Goal: Task Accomplishment & Management: Manage account settings

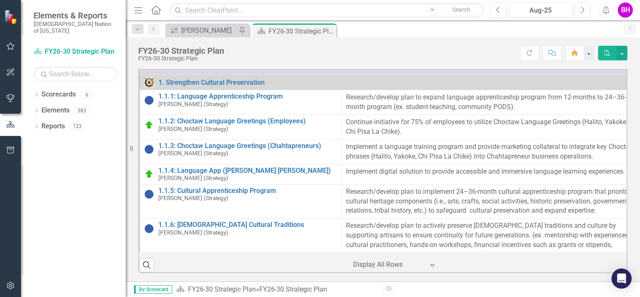
scroll to position [311, 0]
click at [203, 27] on div "[PERSON_NAME]" at bounding box center [208, 30] width 55 height 10
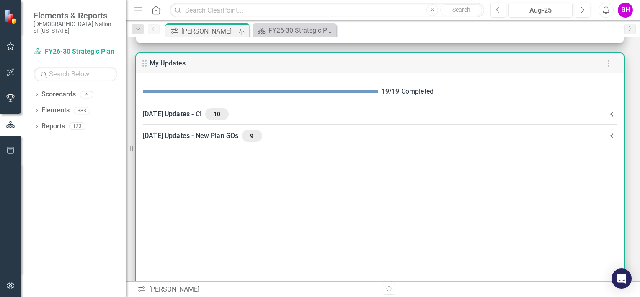
scroll to position [134, 0]
click at [360, 116] on div "August 2025 Updates - CI 10" at bounding box center [375, 114] width 464 height 12
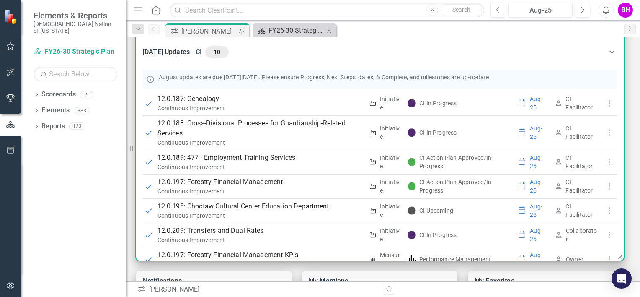
scroll to position [0, 0]
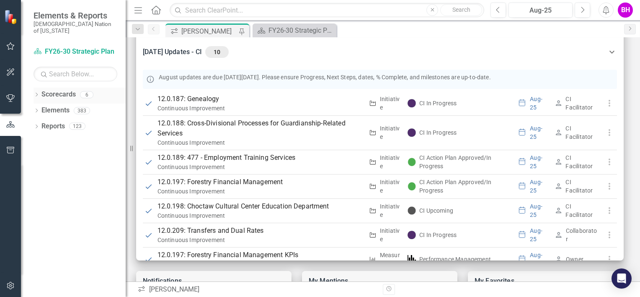
click at [36, 93] on icon "Dropdown" at bounding box center [37, 95] width 6 height 5
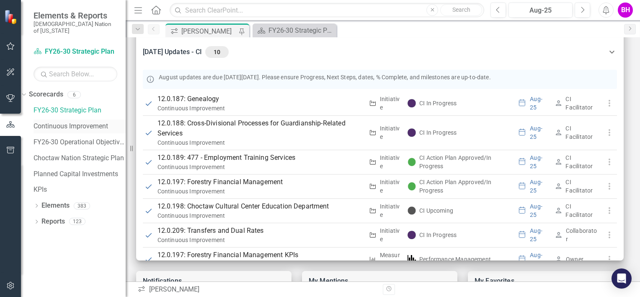
click at [67, 126] on div "Continuous Improvement" at bounding box center [80, 126] width 92 height 14
click at [97, 124] on div "Continuous Improvement" at bounding box center [80, 126] width 92 height 14
click at [271, 26] on div "FY26-30 Strategic Plan" at bounding box center [296, 30] width 55 height 10
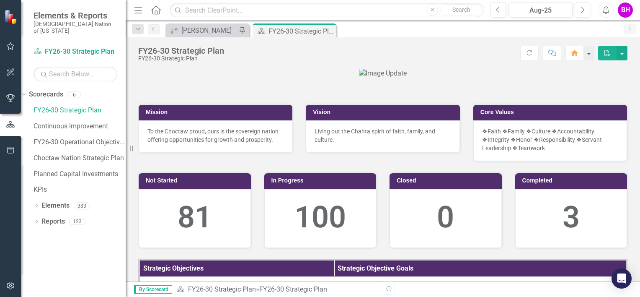
click at [210, 35] on div "icon.workspace Brooke Hanohano Pin" at bounding box center [208, 30] width 84 height 14
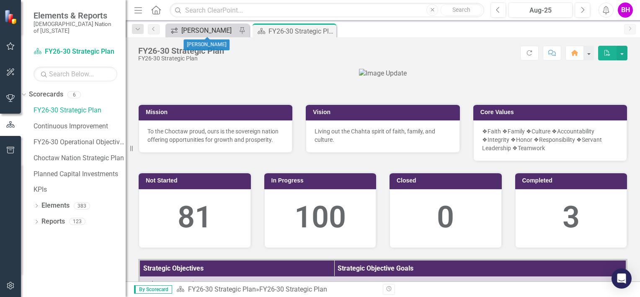
click at [203, 28] on div "[PERSON_NAME]" at bounding box center [208, 30] width 55 height 10
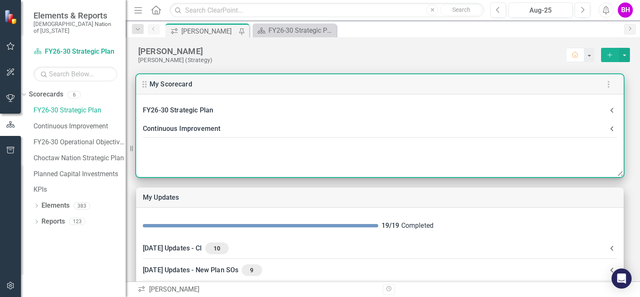
click at [288, 108] on div "FY26-30 Strategic Plan" at bounding box center [375, 110] width 464 height 12
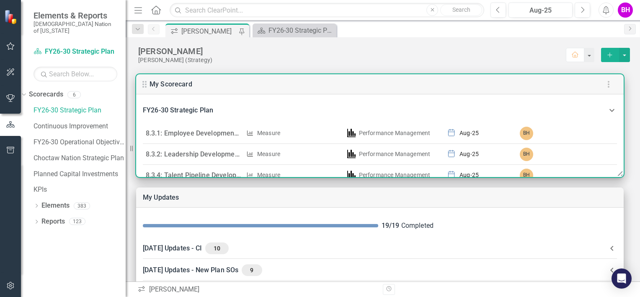
click at [278, 109] on div "FY26-30 Strategic Plan" at bounding box center [375, 110] width 464 height 12
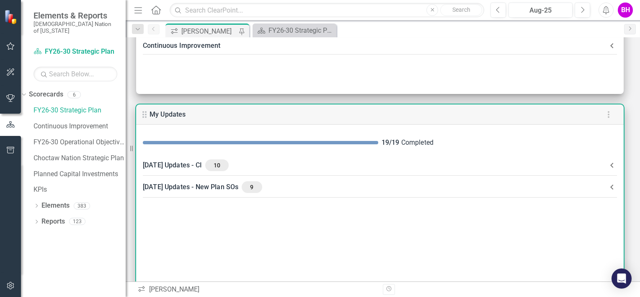
scroll to position [132, 0]
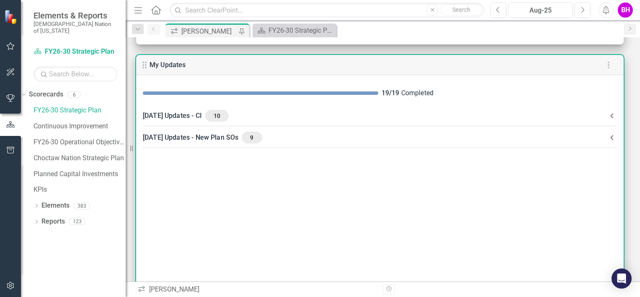
click at [295, 123] on CI-header "August 2025 Updates - CI 10" at bounding box center [380, 116] width 488 height 22
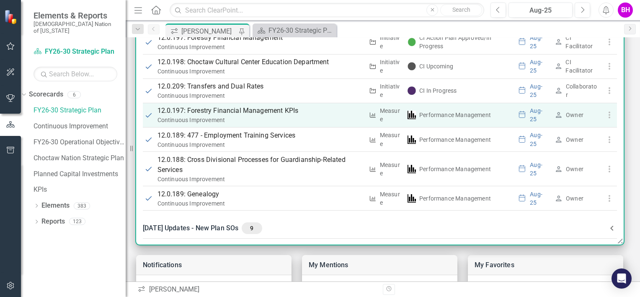
scroll to position [215, 0]
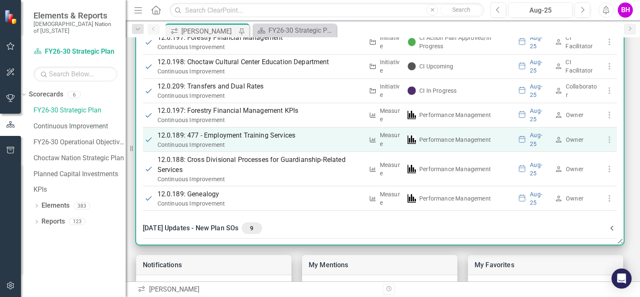
click at [240, 132] on p "12.0.189: 477 - Employment Training Services" at bounding box center [261, 135] width 206 height 10
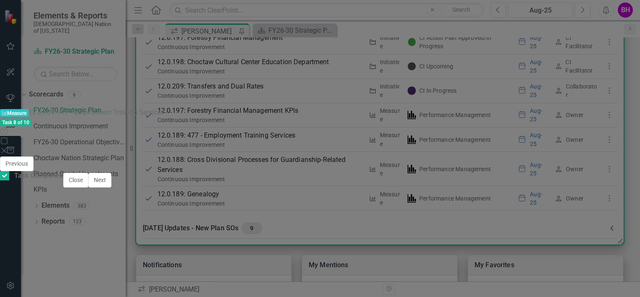
click at [271, 234] on td "Reduce Administrative Burden" at bounding box center [213, 240] width 116 height 13
click at [394, 161] on icon "Close" at bounding box center [390, 164] width 8 height 6
click at [8, 147] on icon "Close" at bounding box center [4, 150] width 8 height 7
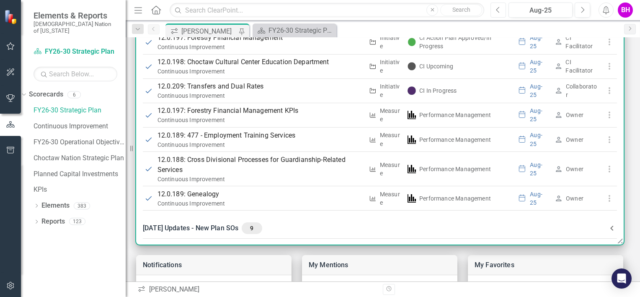
click at [501, 10] on button "Previous" at bounding box center [499, 10] width 16 height 15
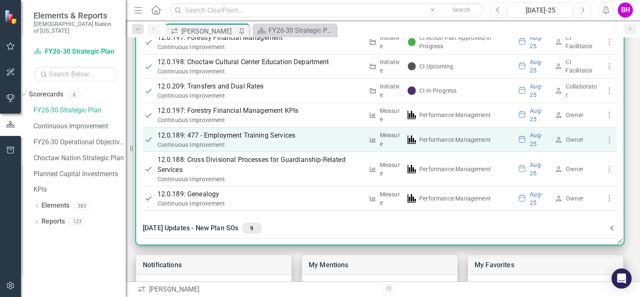
click at [261, 132] on p "12.0.189: 477 - Employment Training Services" at bounding box center [261, 135] width 206 height 10
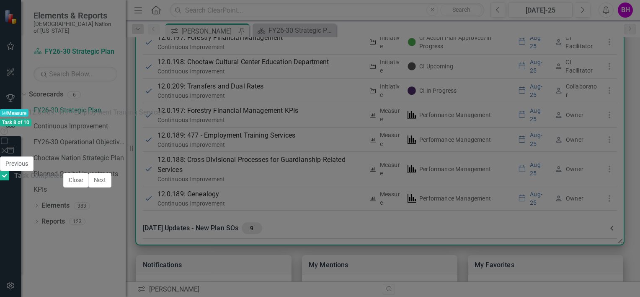
click at [210, 234] on td "Reduce Administrative Burden" at bounding box center [213, 240] width 116 height 13
click at [8, 147] on icon "Close" at bounding box center [4, 150] width 8 height 7
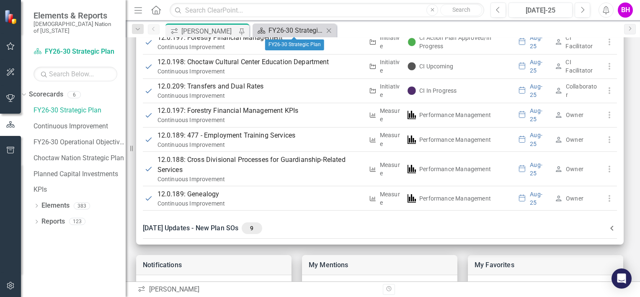
click at [279, 32] on div "FY26-30 Strategic Plan" at bounding box center [296, 30] width 55 height 10
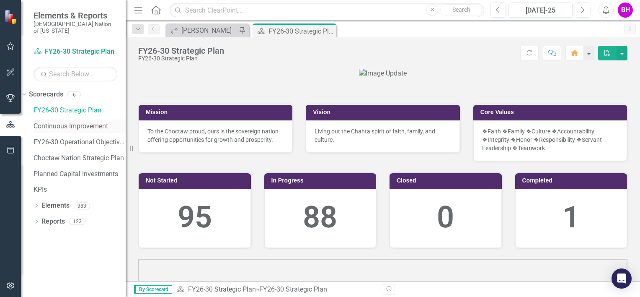
click at [77, 122] on link "Continuous Improvement" at bounding box center [80, 127] width 92 height 10
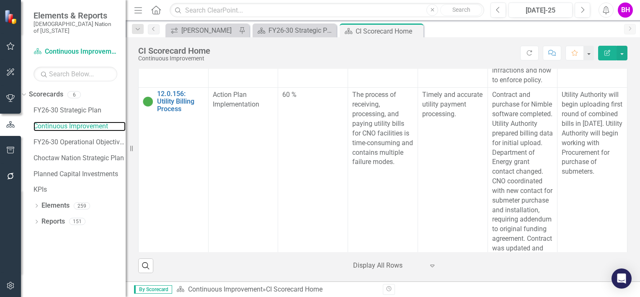
scroll to position [7914, 0]
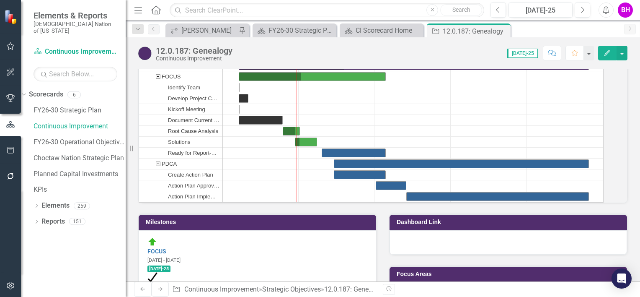
scroll to position [728, 0]
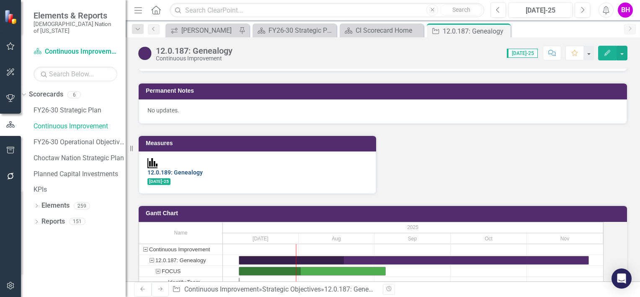
click at [203, 176] on link "12.0.189: Genealogy" at bounding box center [175, 172] width 55 height 7
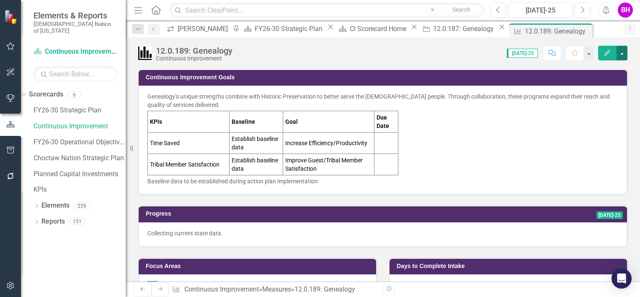
click at [622, 50] on button "button" at bounding box center [622, 53] width 11 height 15
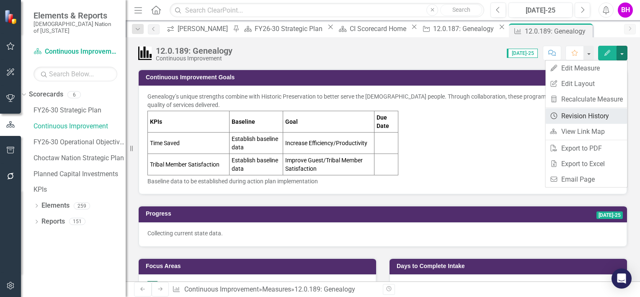
click at [590, 118] on link "Revision History Revision History" at bounding box center [587, 116] width 82 height 16
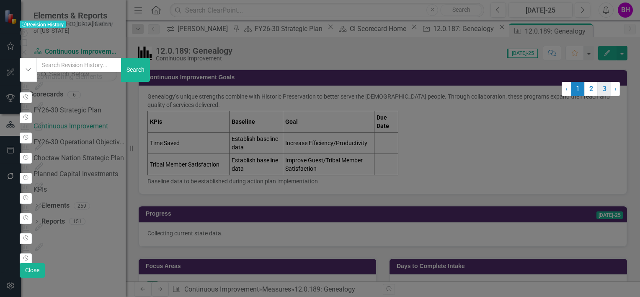
click at [598, 96] on link "3" at bounding box center [604, 89] width 13 height 14
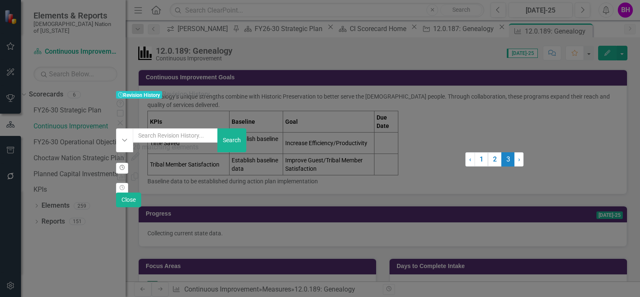
click at [125, 165] on icon "Revision History" at bounding box center [122, 167] width 6 height 5
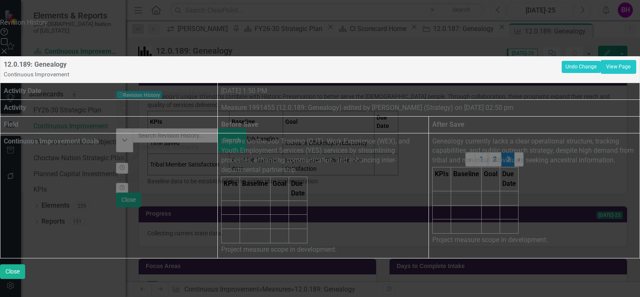
click at [8, 48] on icon "Close" at bounding box center [4, 51] width 8 height 7
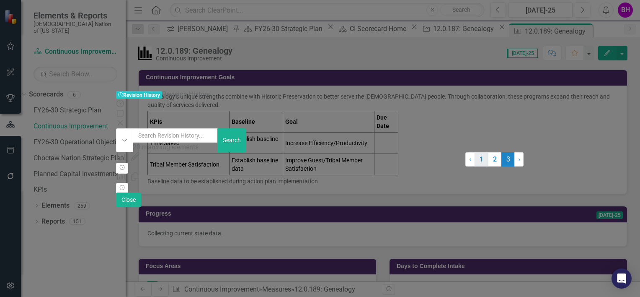
click at [475, 166] on link "1" at bounding box center [481, 159] width 13 height 14
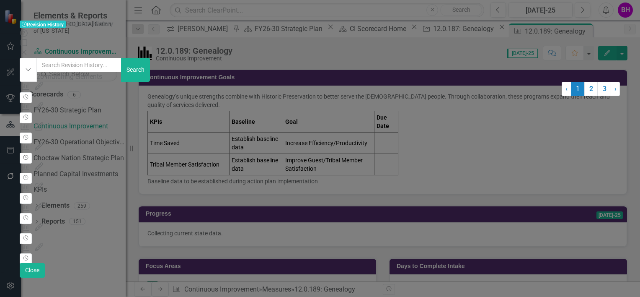
click at [29, 155] on icon "Revision History" at bounding box center [26, 157] width 6 height 5
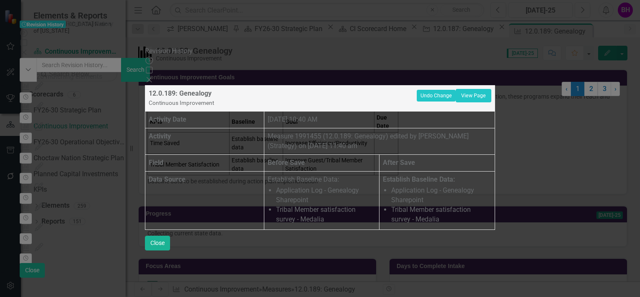
click at [153, 76] on icon "Close" at bounding box center [149, 79] width 8 height 7
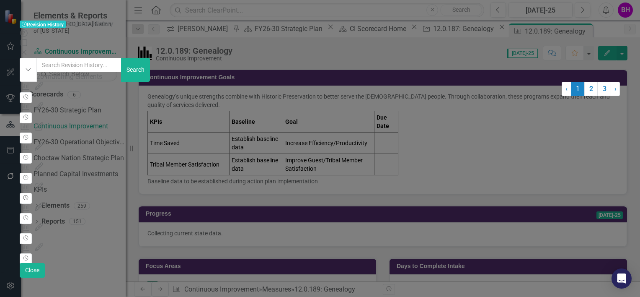
click at [29, 195] on icon "Revision History" at bounding box center [26, 197] width 6 height 5
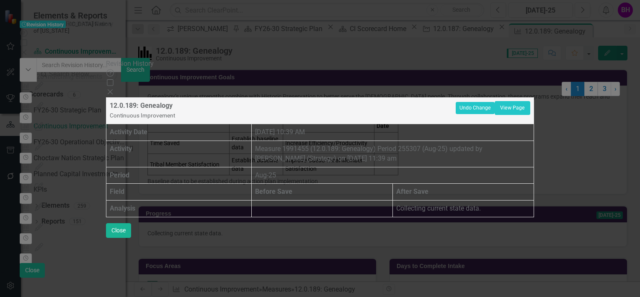
click at [114, 88] on icon "Close" at bounding box center [110, 91] width 8 height 7
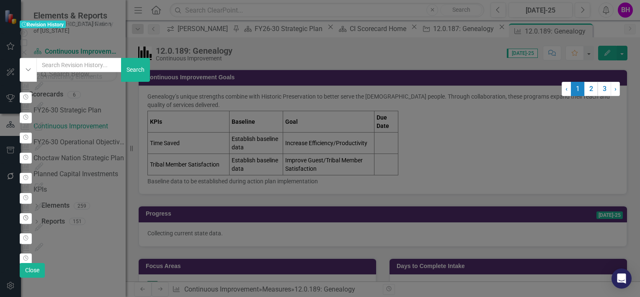
click at [29, 215] on icon "Revision History" at bounding box center [26, 217] width 6 height 5
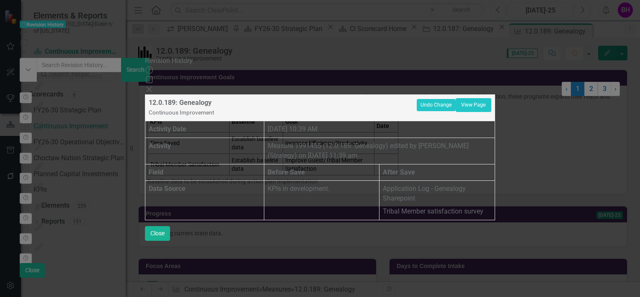
click at [153, 86] on icon "Close" at bounding box center [149, 89] width 8 height 7
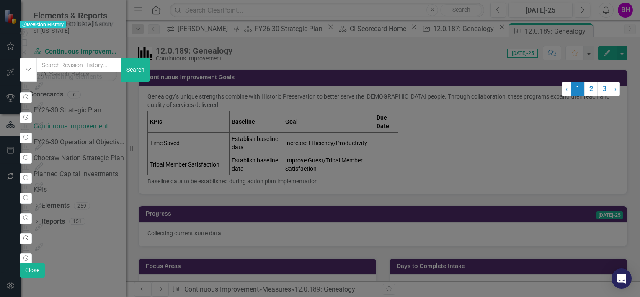
click at [29, 236] on icon "Revision History" at bounding box center [26, 238] width 6 height 5
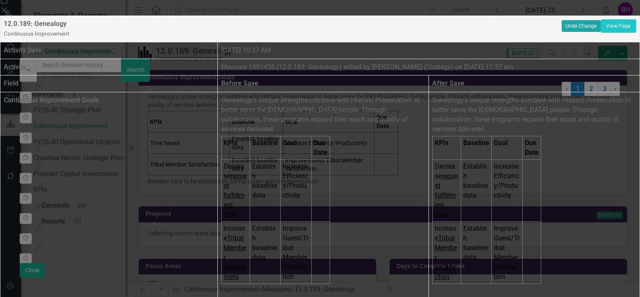
click at [567, 32] on button "Undo Change" at bounding box center [581, 26] width 39 height 12
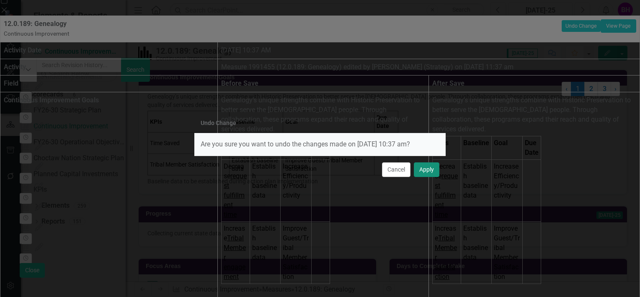
click at [433, 173] on button "Apply" at bounding box center [427, 169] width 26 height 15
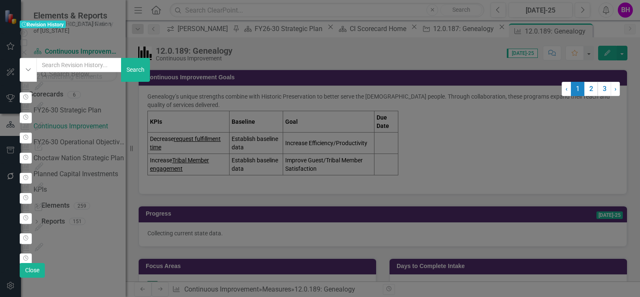
click at [621, 48] on div "Close" at bounding box center [320, 53] width 601 height 10
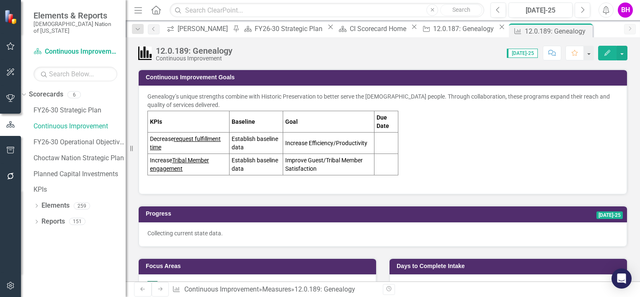
drag, startPoint x: 451, startPoint y: 189, endPoint x: 419, endPoint y: 184, distance: 31.4
click at [419, 184] on div "Genealogy’s unique strengths combine with Historic Preservation to better serve…" at bounding box center [383, 139] width 489 height 109
click at [581, 28] on icon "Close" at bounding box center [585, 31] width 8 height 7
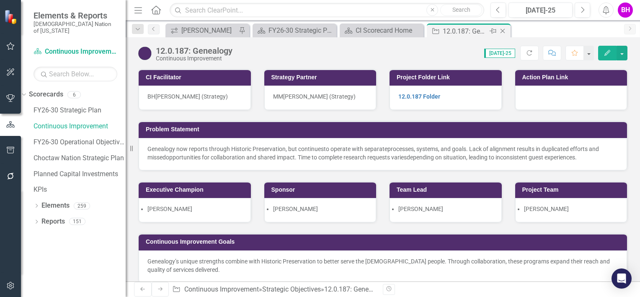
click at [503, 28] on icon "Close" at bounding box center [503, 31] width 8 height 7
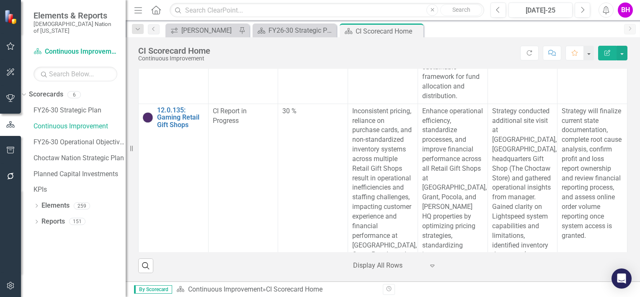
scroll to position [2162, 0]
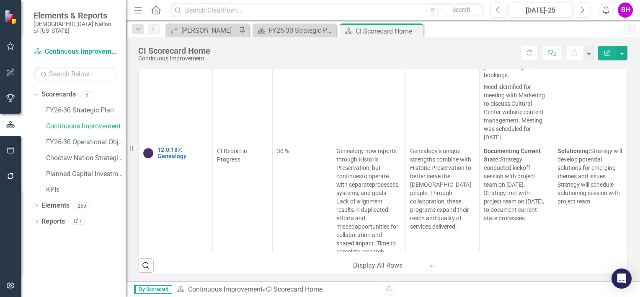
scroll to position [7845, 0]
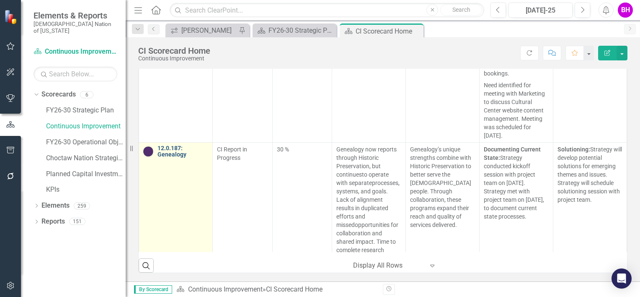
click at [174, 145] on link "12.0.187: Genealogy" at bounding box center [183, 151] width 51 height 13
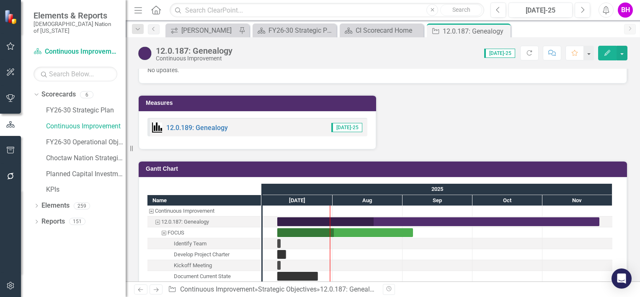
scroll to position [796, 0]
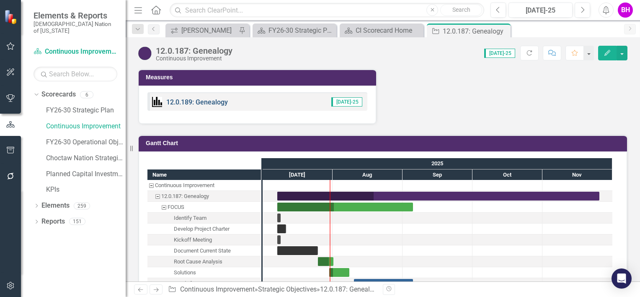
click at [207, 106] on link "12.0.189: Genealogy" at bounding box center [197, 102] width 62 height 8
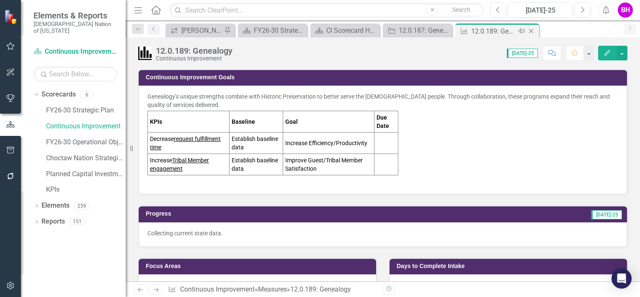
click at [530, 33] on icon "Close" at bounding box center [531, 31] width 8 height 7
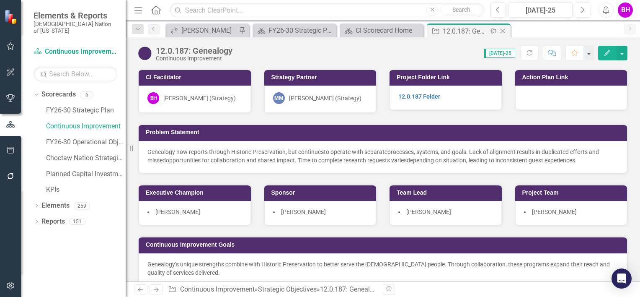
click at [502, 30] on icon "Close" at bounding box center [503, 31] width 8 height 7
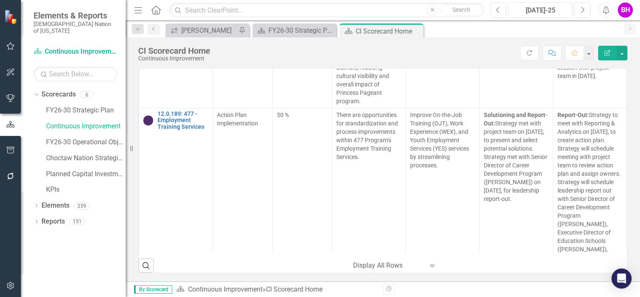
scroll to position [8184, 0]
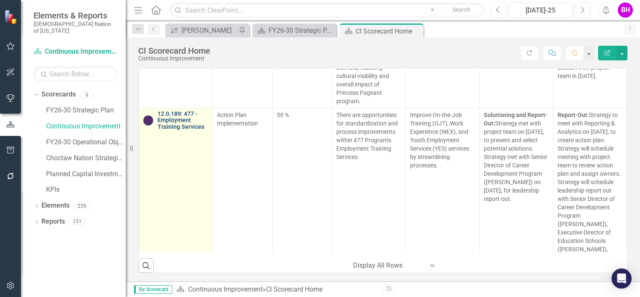
click at [178, 111] on link "12.0.189: 477 - Employment Training Services" at bounding box center [183, 120] width 51 height 19
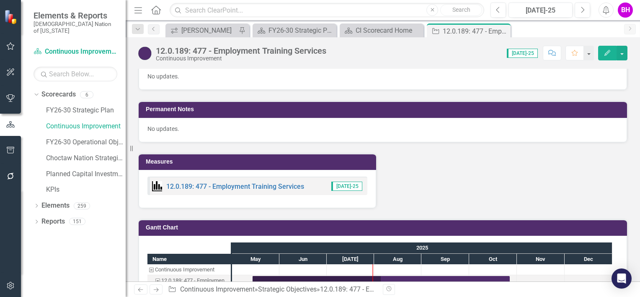
scroll to position [738, 0]
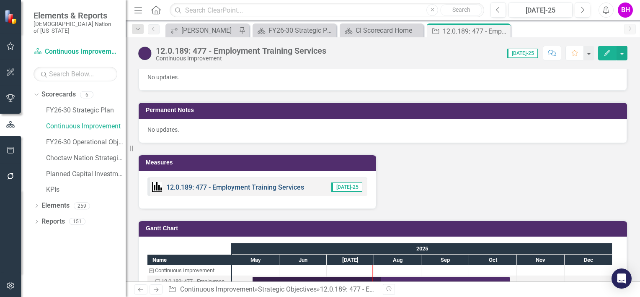
click at [251, 183] on link "12.0.189: 477 - Employment Training Services" at bounding box center [235, 187] width 138 height 8
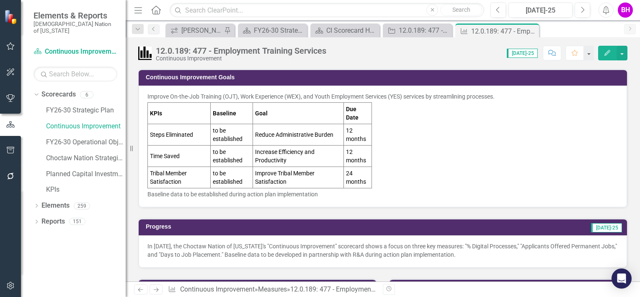
scroll to position [1, 0]
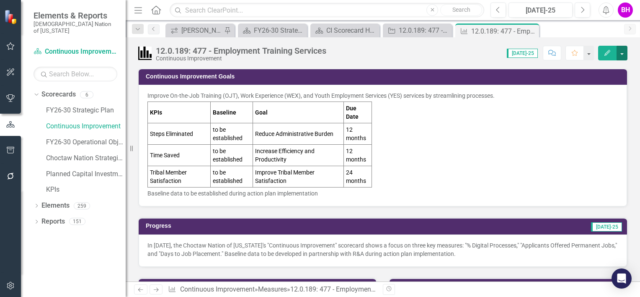
click at [625, 48] on button "button" at bounding box center [622, 53] width 11 height 15
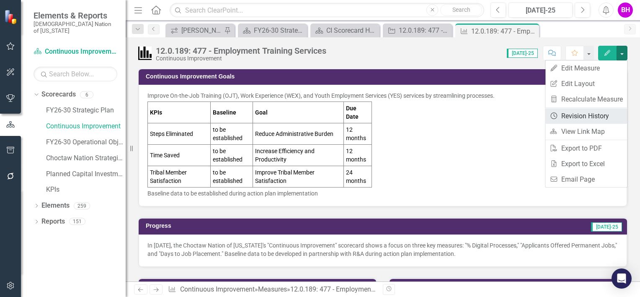
click at [588, 112] on link "Revision History Revision History" at bounding box center [587, 116] width 82 height 16
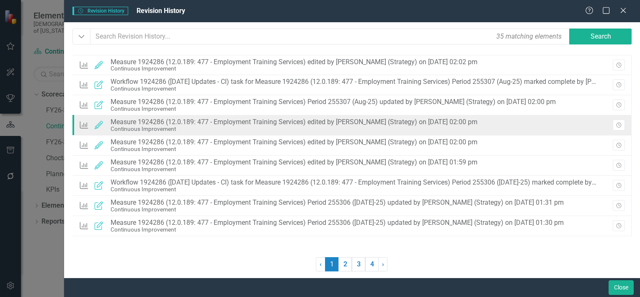
click at [334, 132] on div "Measure Edited Measure 1924286 (12.0.189: 477 - Employment Training Services) e…" at bounding box center [280, 125] width 403 height 18
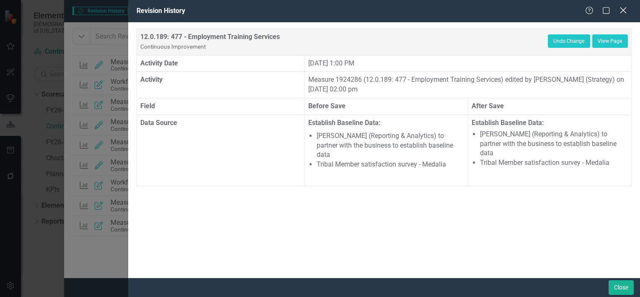
click at [628, 9] on icon "Close" at bounding box center [623, 10] width 10 height 8
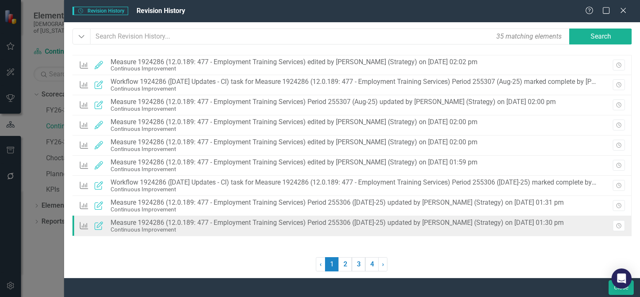
click at [297, 223] on div "Measure 1924286 (12.0.189: 477 - Employment Training Services) Period 255306 ([…" at bounding box center [337, 223] width 453 height 8
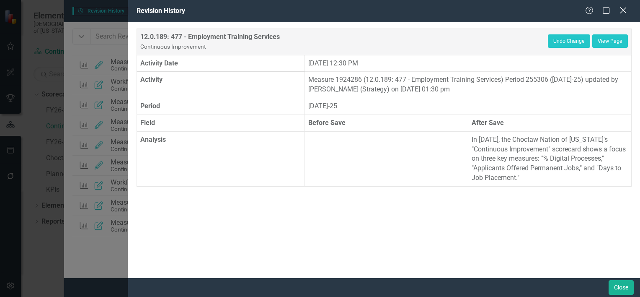
click at [624, 8] on icon "Close" at bounding box center [623, 10] width 10 height 8
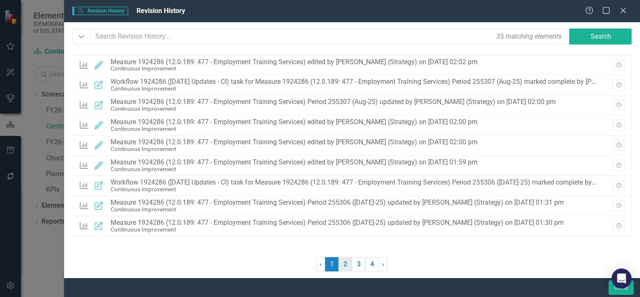
click at [342, 263] on link "2" at bounding box center [345, 264] width 13 height 14
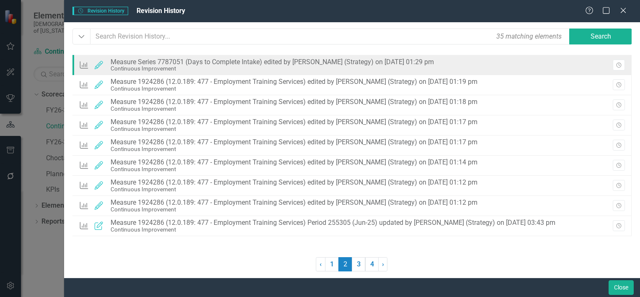
click at [331, 69] on div "Continuous Improvement" at bounding box center [273, 68] width 324 height 6
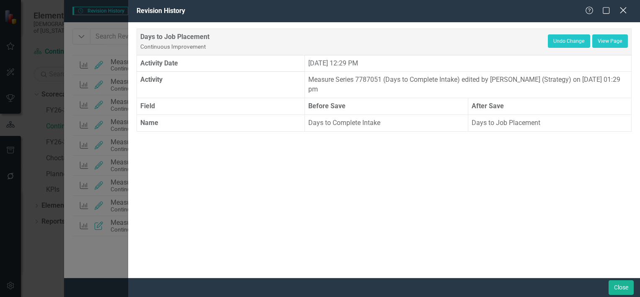
click at [624, 13] on icon "Close" at bounding box center [623, 10] width 10 height 8
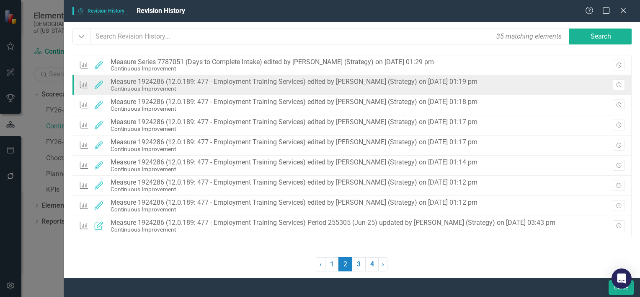
click at [337, 83] on div "Measure 1924286 (12.0.189: 477 - Employment Training Services) edited by [PERSO…" at bounding box center [294, 82] width 367 height 8
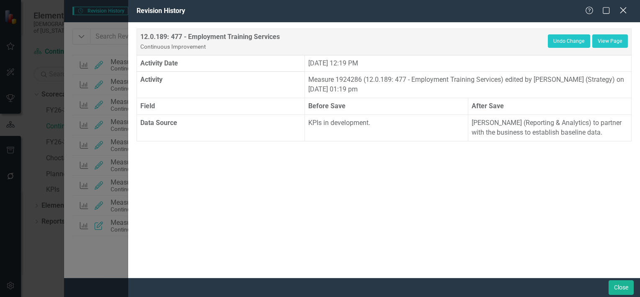
click at [625, 12] on icon "Close" at bounding box center [623, 10] width 10 height 8
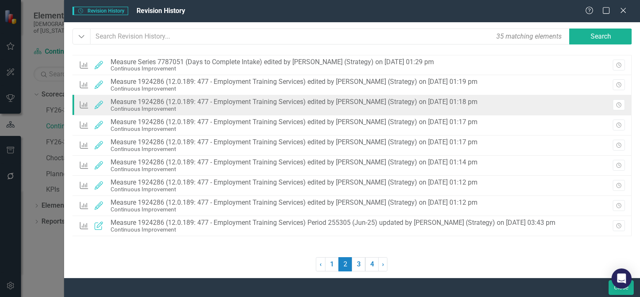
click at [337, 107] on div "Continuous Improvement" at bounding box center [294, 109] width 367 height 6
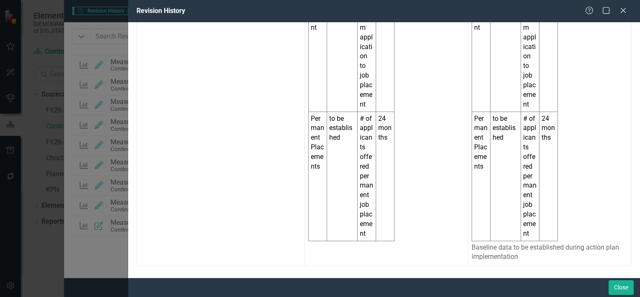
scroll to position [0, 0]
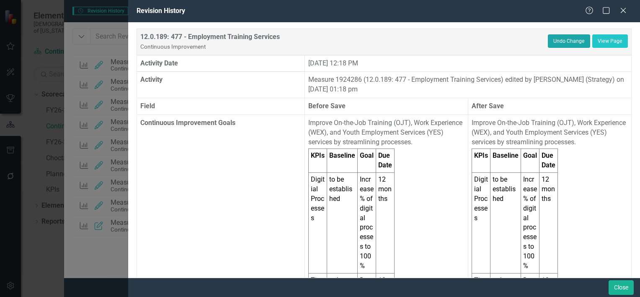
click at [565, 39] on button "Undo Change" at bounding box center [569, 40] width 42 height 13
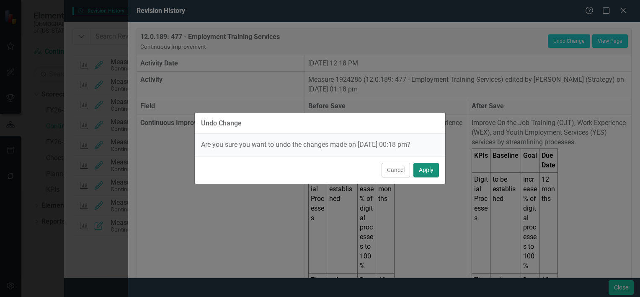
click at [423, 166] on button "Apply" at bounding box center [427, 170] width 26 height 15
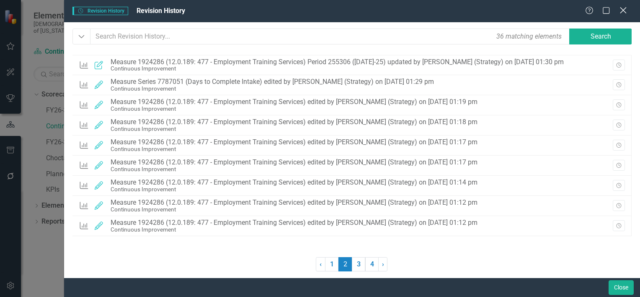
click at [622, 12] on icon at bounding box center [623, 10] width 6 height 6
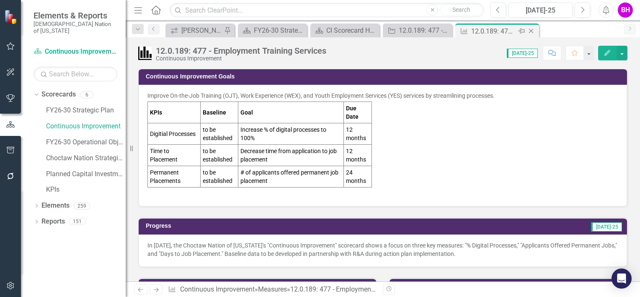
click at [531, 31] on icon "Close" at bounding box center [531, 31] width 8 height 7
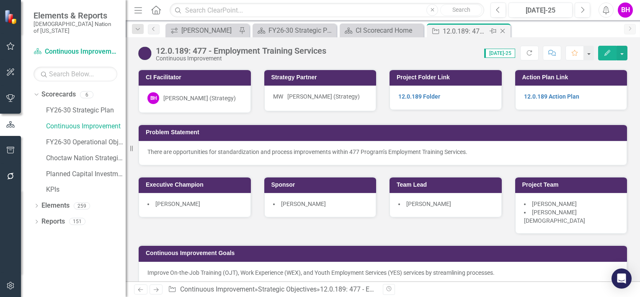
click at [502, 30] on icon "Close" at bounding box center [503, 31] width 8 height 7
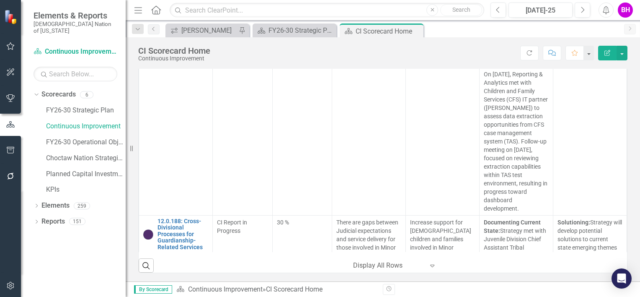
scroll to position [14425, 0]
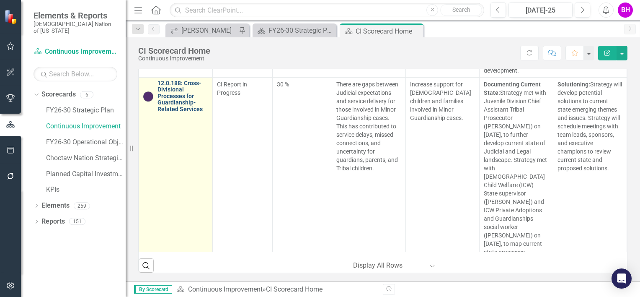
click at [170, 104] on link "12.0.188: Cross-Divisional Processes for Guardianship-Related Services" at bounding box center [183, 96] width 51 height 32
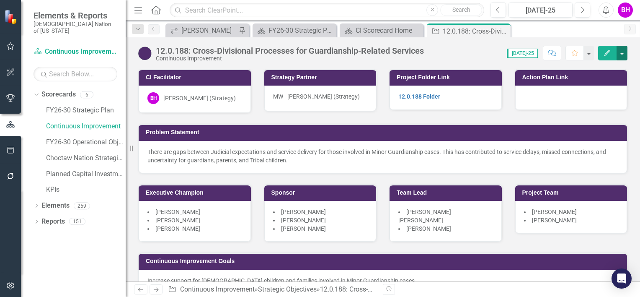
click at [621, 52] on button "button" at bounding box center [622, 53] width 11 height 15
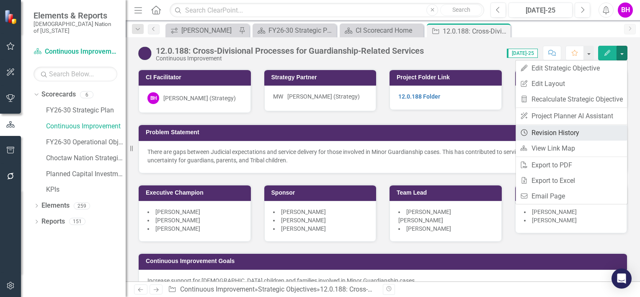
click at [572, 134] on link "Revision History Revision History" at bounding box center [571, 133] width 111 height 16
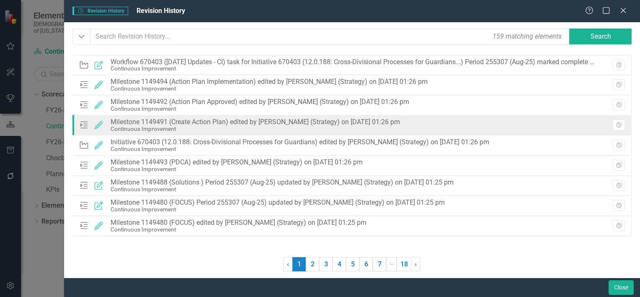
click at [254, 117] on div "Milestone Edited Milestone 1149491 (Create Action Plan) edited by [PERSON_NAME]…" at bounding box center [242, 125] width 326 height 18
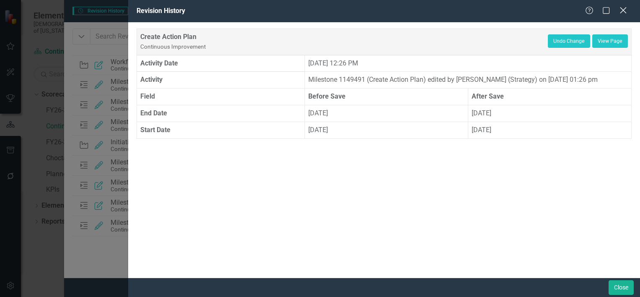
click at [624, 5] on div "Close" at bounding box center [623, 10] width 10 height 11
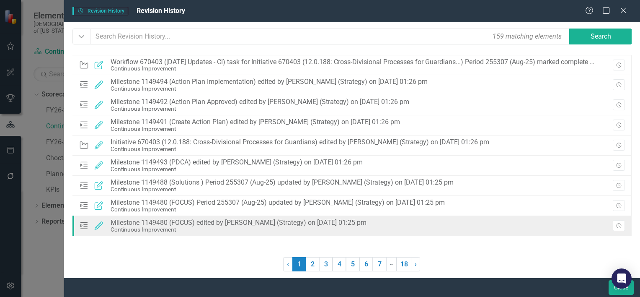
click at [295, 216] on div "Milestone Edited Milestone 1149480 (FOCUS) edited by [PERSON_NAME] (Strategy) o…" at bounding box center [352, 226] width 559 height 20
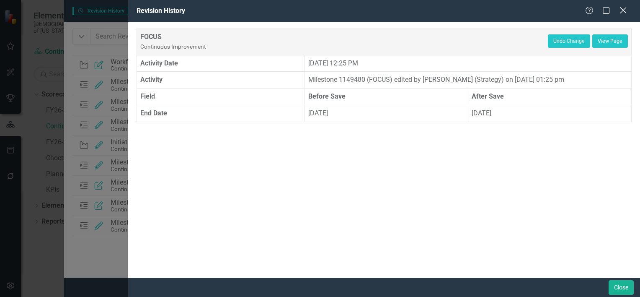
click at [624, 8] on icon "Close" at bounding box center [623, 10] width 10 height 8
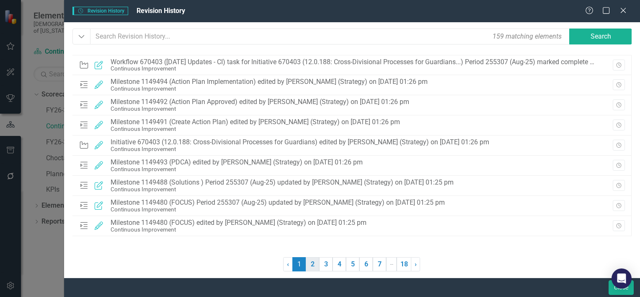
click at [312, 262] on link "2" at bounding box center [312, 264] width 13 height 14
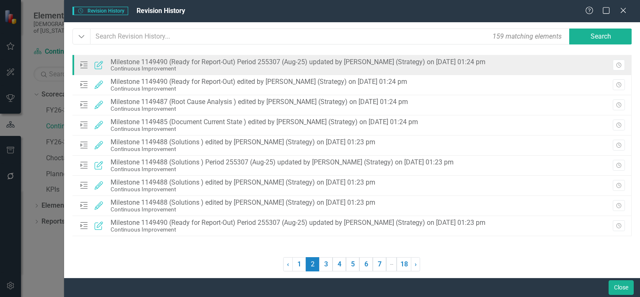
click at [314, 67] on div "Continuous Improvement" at bounding box center [298, 68] width 375 height 6
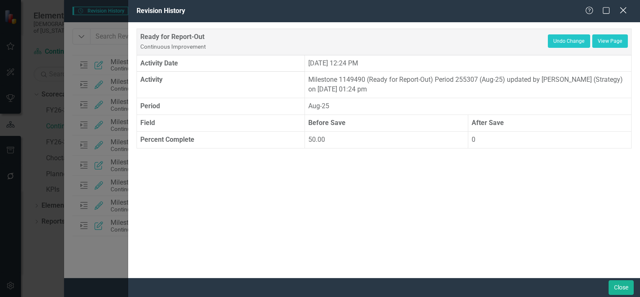
click at [624, 8] on icon "Close" at bounding box center [623, 10] width 10 height 8
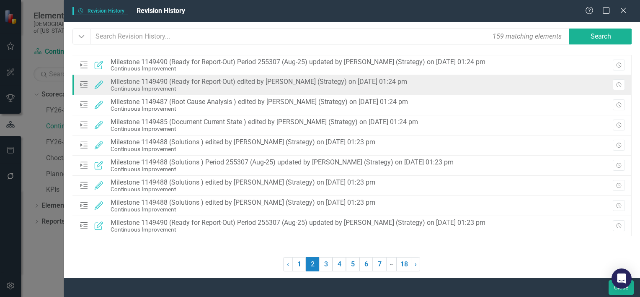
click at [272, 84] on div "Milestone 1149490 (Ready for Report-Out) edited by [PERSON_NAME] (Strategy) on …" at bounding box center [259, 82] width 297 height 8
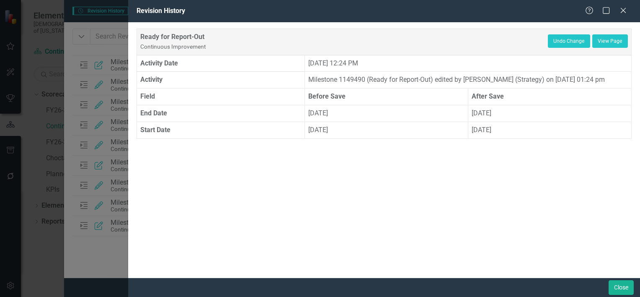
click at [617, 12] on div "Help Maximize Close" at bounding box center [608, 11] width 47 height 10
click at [624, 12] on icon "Close" at bounding box center [623, 10] width 10 height 8
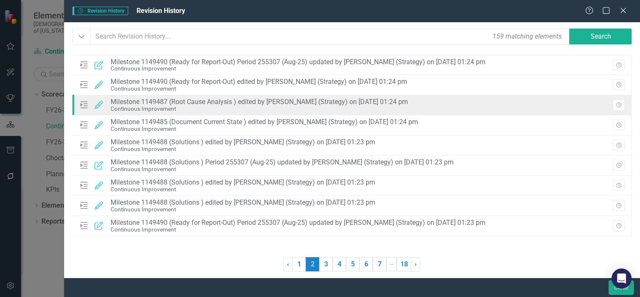
click at [338, 106] on div "Continuous Improvement" at bounding box center [260, 109] width 298 height 6
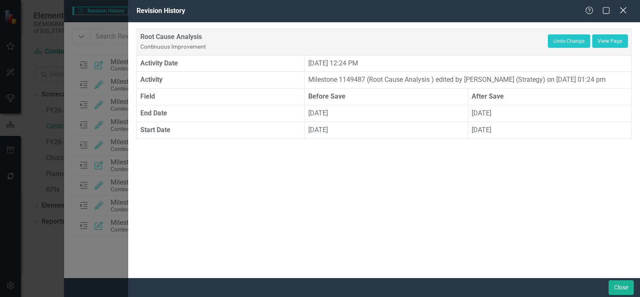
click at [626, 9] on icon "Close" at bounding box center [623, 10] width 10 height 8
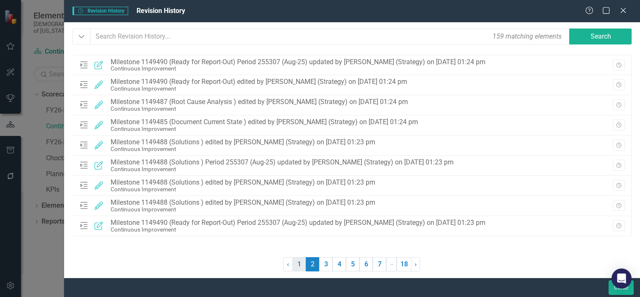
click at [300, 263] on link "1" at bounding box center [299, 264] width 13 height 14
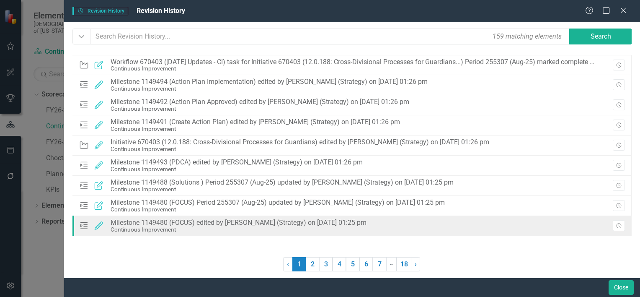
click at [256, 230] on div "Continuous Improvement" at bounding box center [239, 229] width 256 height 6
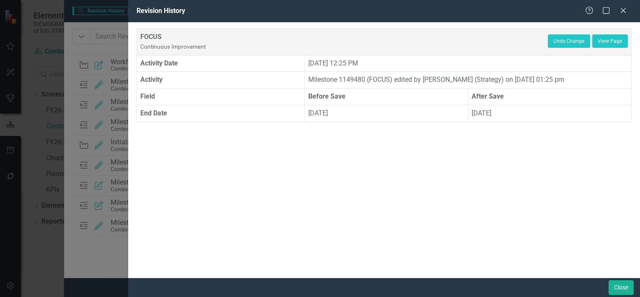
click at [617, 12] on div "Help Maximize Close" at bounding box center [608, 11] width 47 height 10
click at [622, 12] on icon "Close" at bounding box center [623, 10] width 10 height 8
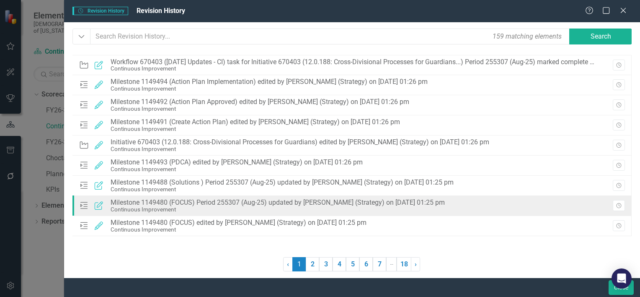
click at [338, 213] on div "Milestone Updated Milestone 1149480 (FOCUS) Period 255307 (Aug-25) updated by […" at bounding box center [264, 206] width 370 height 18
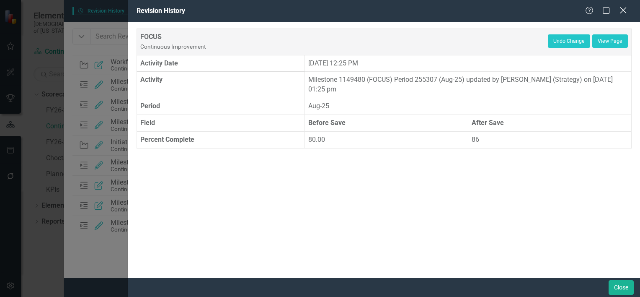
click at [622, 13] on icon "Close" at bounding box center [623, 10] width 10 height 8
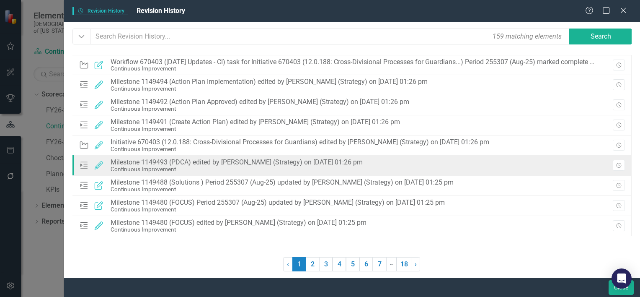
click at [267, 173] on div "Milestone Edited Milestone 1149493 (PDCA) edited by [PERSON_NAME] (Strategy) on…" at bounding box center [223, 165] width 288 height 18
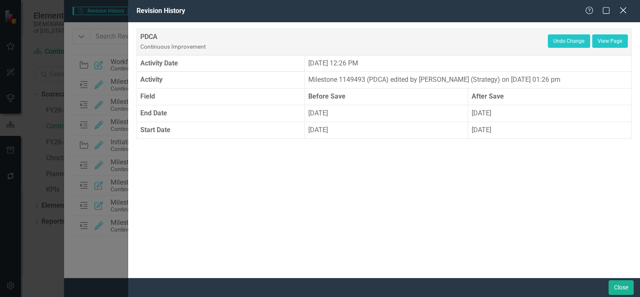
click at [621, 10] on icon "Close" at bounding box center [623, 10] width 10 height 8
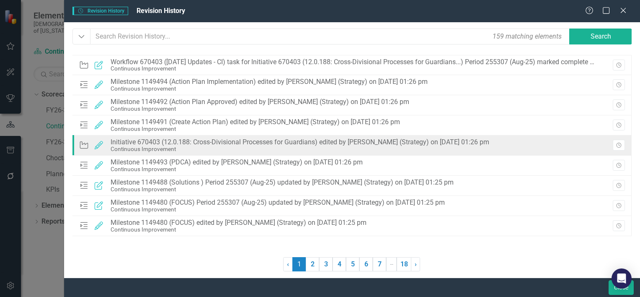
click at [274, 142] on div "Initiative 670403 (12.0.188: Cross-Divisional Processes for Guardians) edited b…" at bounding box center [300, 142] width 379 height 8
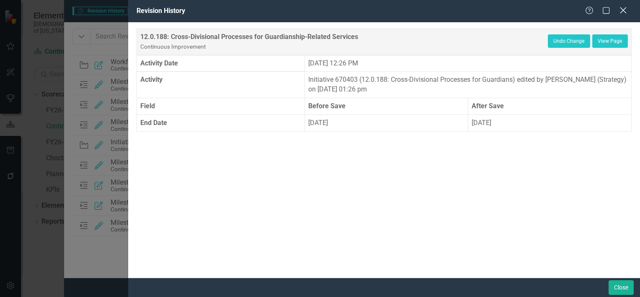
click at [626, 12] on icon "Close" at bounding box center [623, 10] width 10 height 8
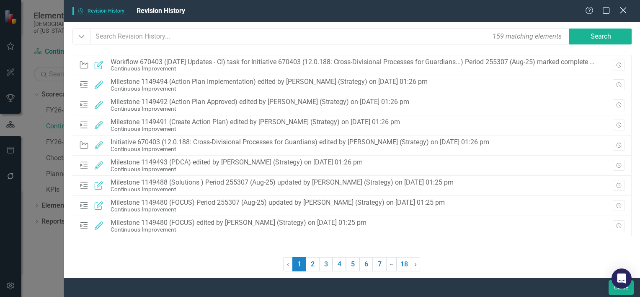
click at [623, 8] on icon "Close" at bounding box center [623, 10] width 10 height 8
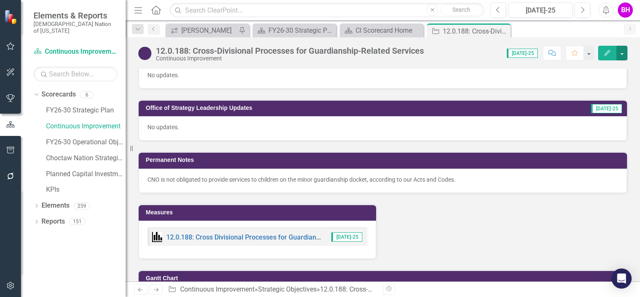
scroll to position [671, 0]
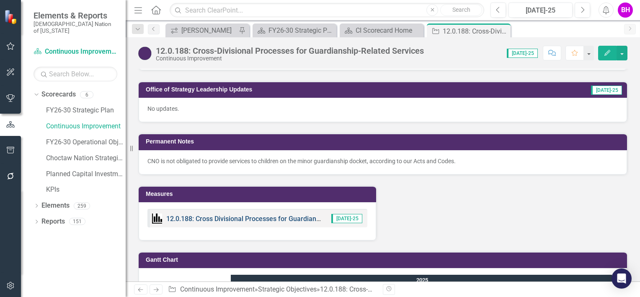
click at [263, 215] on link "12.0.188: Cross Divisional Processes for Guardianship-Related Services" at bounding box center [273, 219] width 215 height 8
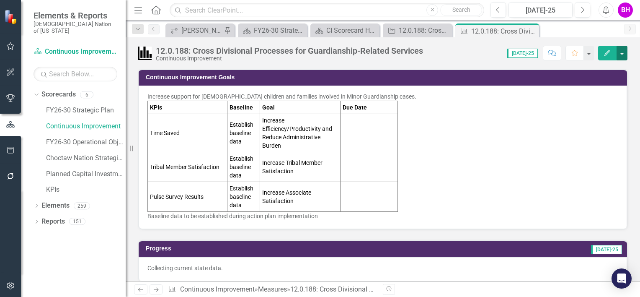
click at [622, 50] on button "button" at bounding box center [622, 53] width 11 height 15
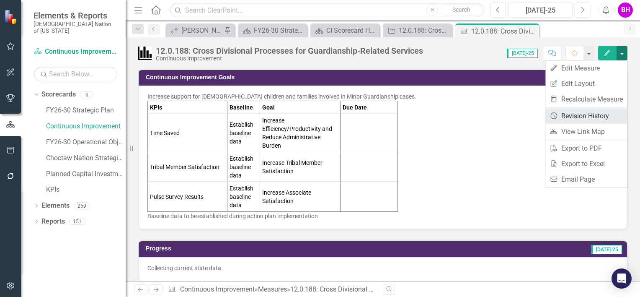
click at [584, 114] on link "Revision History Revision History" at bounding box center [587, 116] width 82 height 16
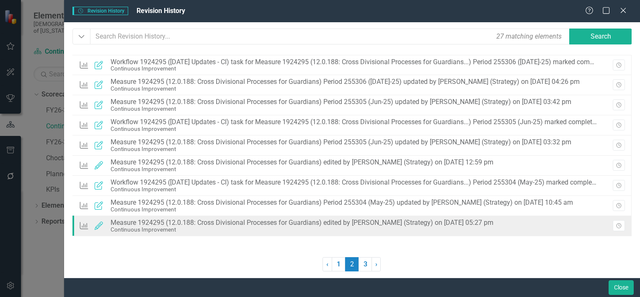
click at [281, 225] on div "Measure 1924295 (12.0.188: Cross Divisional Processes for Guardians) edited by …" at bounding box center [302, 223] width 383 height 8
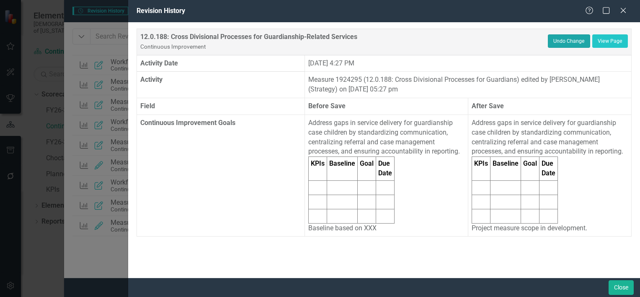
click at [563, 39] on button "Undo Change" at bounding box center [569, 40] width 42 height 13
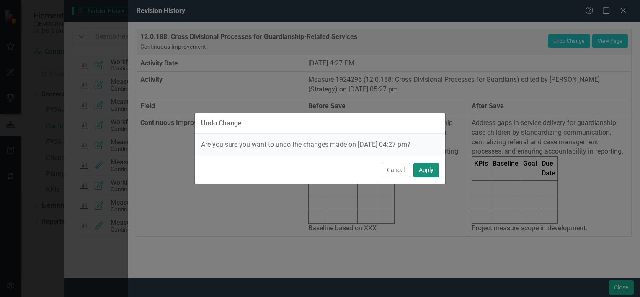
click at [427, 170] on button "Apply" at bounding box center [427, 170] width 26 height 15
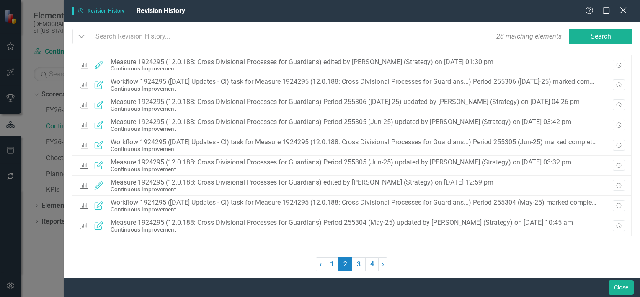
click at [624, 8] on icon "Close" at bounding box center [623, 10] width 10 height 8
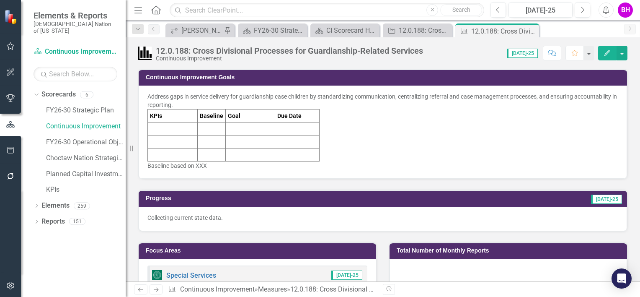
click at [331, 140] on div "Address gaps in service delivery for guardianship case children by standardizin…" at bounding box center [383, 131] width 471 height 78
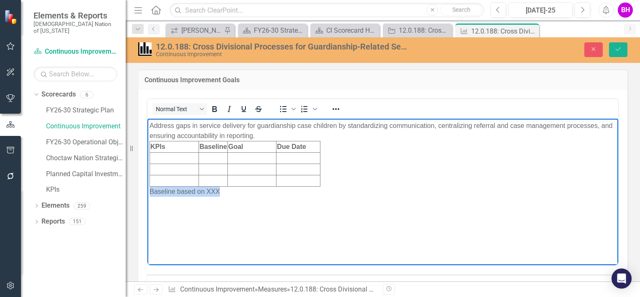
drag, startPoint x: 230, startPoint y: 194, endPoint x: 150, endPoint y: 188, distance: 80.7
click at [150, 188] on p "Baseline based on XXX" at bounding box center [383, 191] width 467 height 10
click at [448, 199] on body "Address gaps in service delivery for guardianship case children by standardizin…" at bounding box center [383, 181] width 471 height 126
click at [595, 49] on icon "Close" at bounding box center [594, 49] width 8 height 6
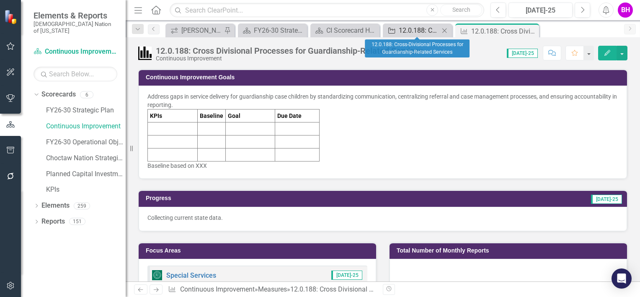
click at [406, 27] on div "12.0.188: Cross-Divisional Processes for Guardianship-Related Services" at bounding box center [419, 30] width 41 height 10
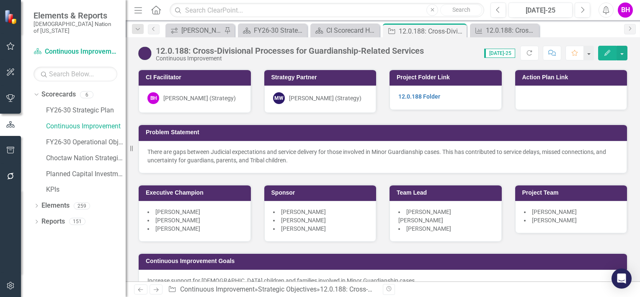
click at [0, 0] on icon "Close" at bounding box center [0, 0] width 0 height 0
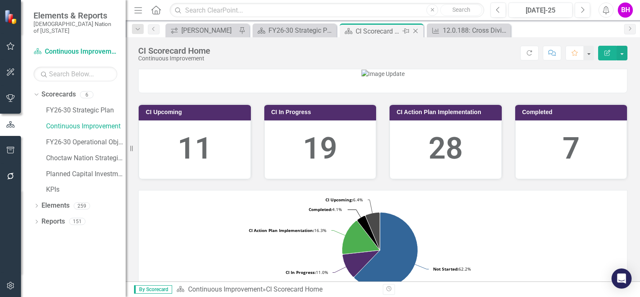
click at [364, 32] on div "CI Scorecard Home" at bounding box center [378, 31] width 45 height 10
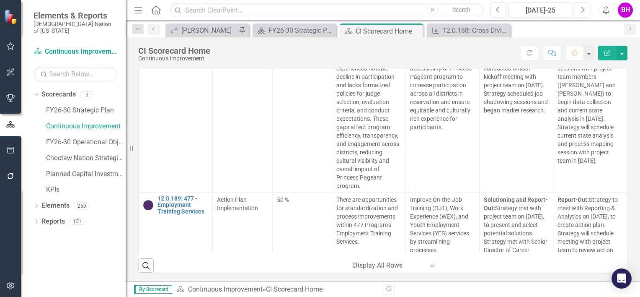
scroll to position [8100, 0]
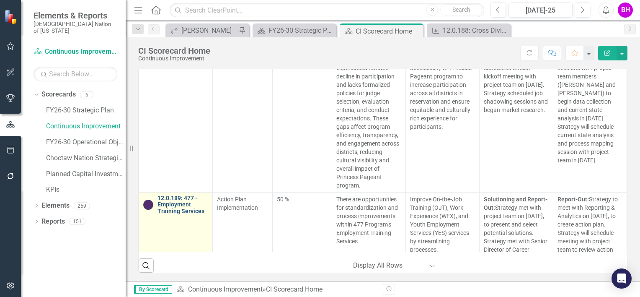
click at [176, 195] on link "12.0.189: 477 - Employment Training Services" at bounding box center [183, 204] width 51 height 19
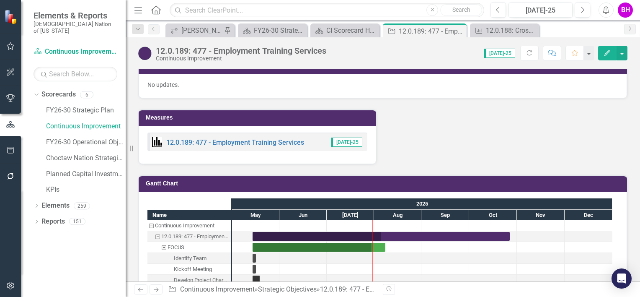
scroll to position [783, 0]
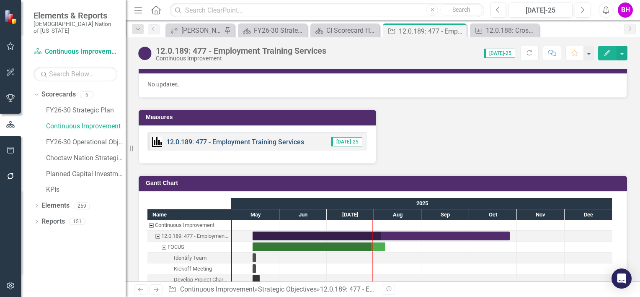
click at [266, 138] on link "12.0.189: 477 - Employment Training Services" at bounding box center [235, 142] width 138 height 8
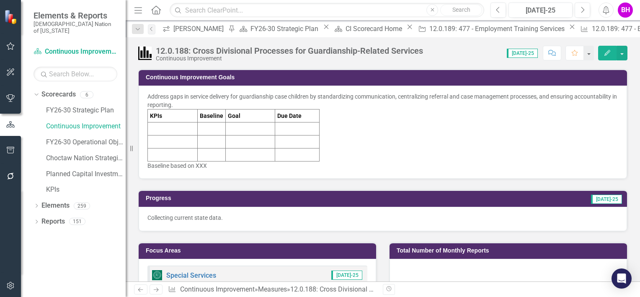
click at [289, 174] on div "Address gaps in service delivery for guardianship case children by standardizin…" at bounding box center [383, 131] width 489 height 93
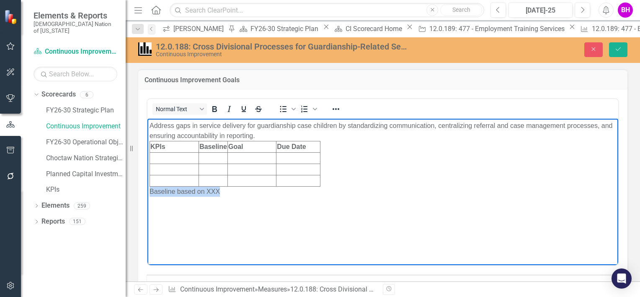
drag, startPoint x: 231, startPoint y: 194, endPoint x: 110, endPoint y: 194, distance: 121.5
click at [148, 194] on html "Address gaps in service delivery for guardianship case children by standardizin…" at bounding box center [383, 181] width 471 height 126
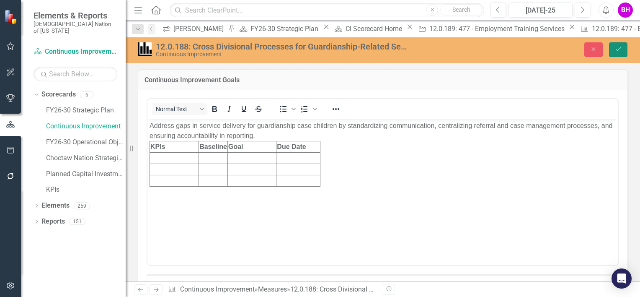
click at [619, 48] on icon "Save" at bounding box center [619, 49] width 8 height 6
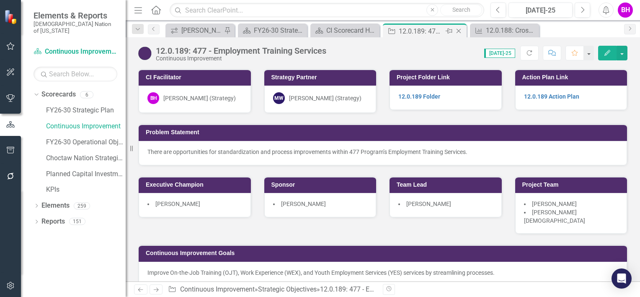
click at [418, 28] on div "12.0.189: 477 - Employment Training Services" at bounding box center [421, 31] width 45 height 10
click at [461, 29] on icon "Close" at bounding box center [459, 31] width 8 height 7
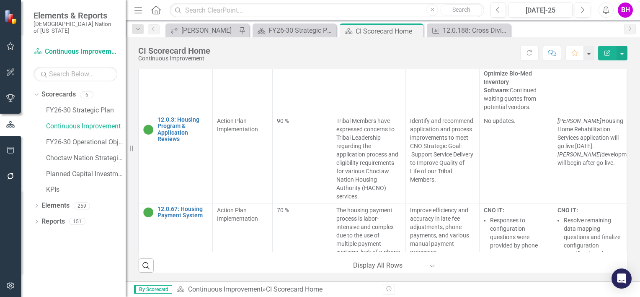
scroll to position [13641, 0]
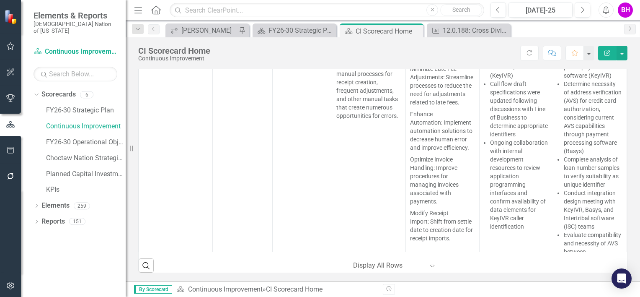
click at [430, 232] on td "Improve efficiency and accuracy in late fee adjustments, phone payments, and va…" at bounding box center [443, 188] width 74 height 361
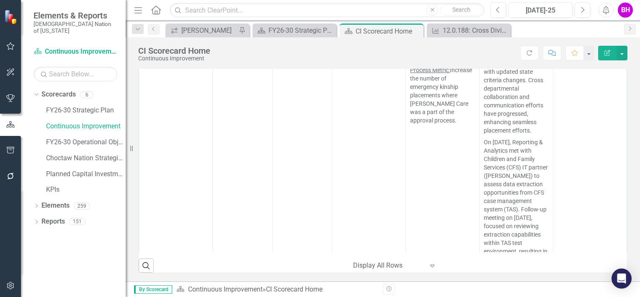
scroll to position [14425, 0]
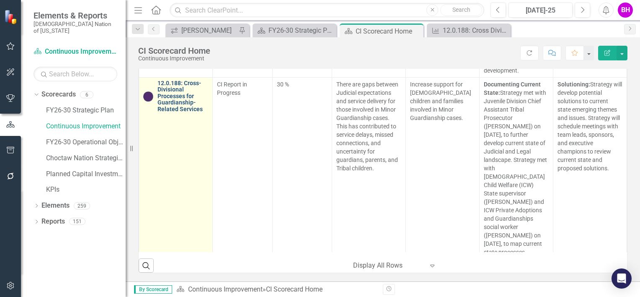
click at [176, 109] on link "12.0.188: Cross-Divisional Processes for Guardianship-Related Services" at bounding box center [183, 96] width 51 height 32
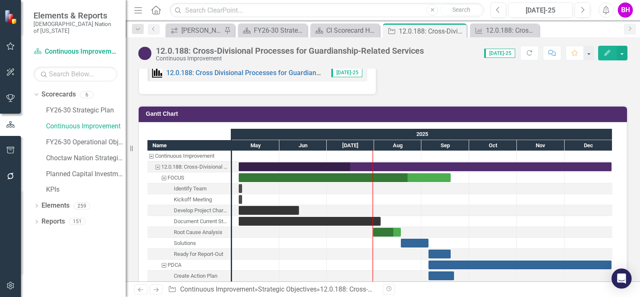
scroll to position [670, 0]
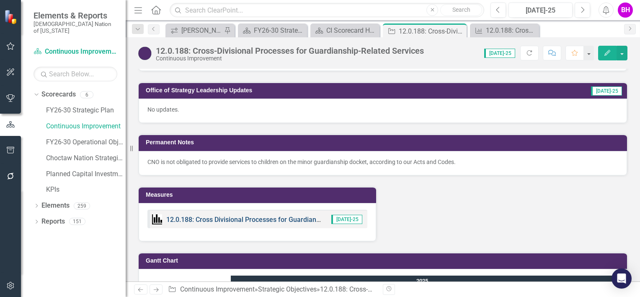
click at [267, 215] on link "12.0.188: Cross Divisional Processes for Guardianship-Related Services" at bounding box center [273, 219] width 215 height 8
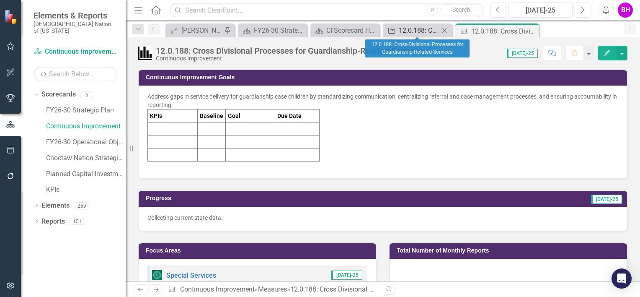
click at [414, 30] on div "12.0.188: Cross-Divisional Processes for Guardianship-Related Services" at bounding box center [419, 30] width 41 height 10
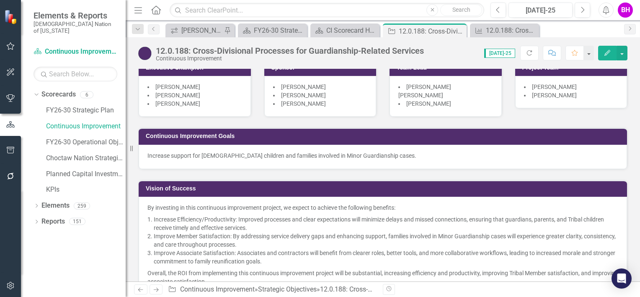
scroll to position [126, 0]
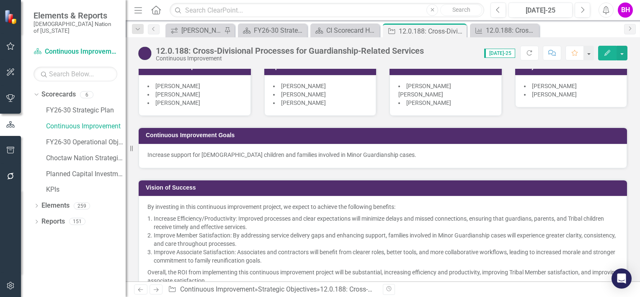
click at [352, 147] on div "Increase support for [DEMOGRAPHIC_DATA] children and families involved in Minor…" at bounding box center [383, 156] width 489 height 24
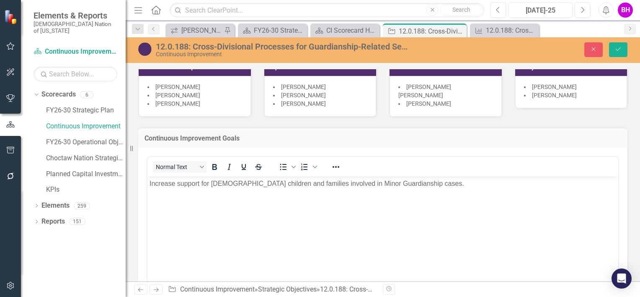
scroll to position [0, 0]
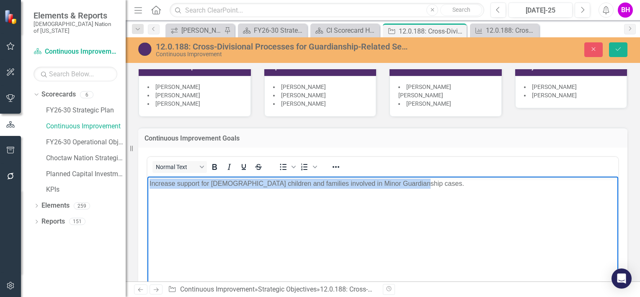
drag, startPoint x: 432, startPoint y: 181, endPoint x: 134, endPoint y: 175, distance: 298.9
click at [148, 176] on html "Increase support for [DEMOGRAPHIC_DATA] children and families involved in Minor…" at bounding box center [383, 239] width 471 height 126
copy p "Increase support for [DEMOGRAPHIC_DATA] children and families involved in Minor…"
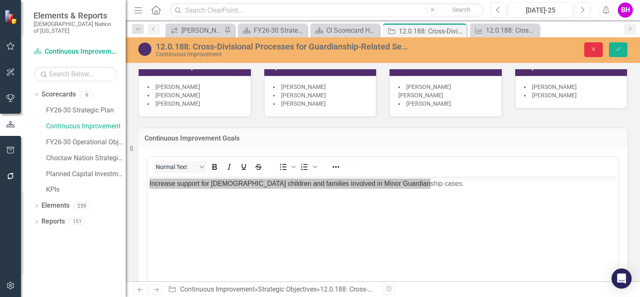
click at [597, 46] on icon "Close" at bounding box center [594, 49] width 8 height 6
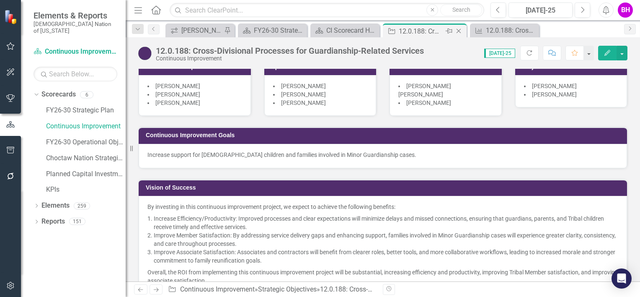
click at [461, 30] on icon "Close" at bounding box center [459, 31] width 8 height 7
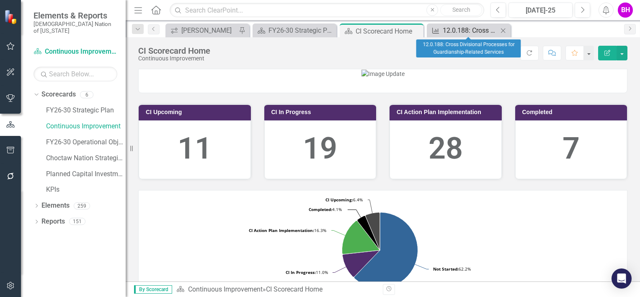
click at [450, 29] on div "12.0.188: Cross Divisional Processes for Guardianship-Related Services" at bounding box center [470, 30] width 55 height 10
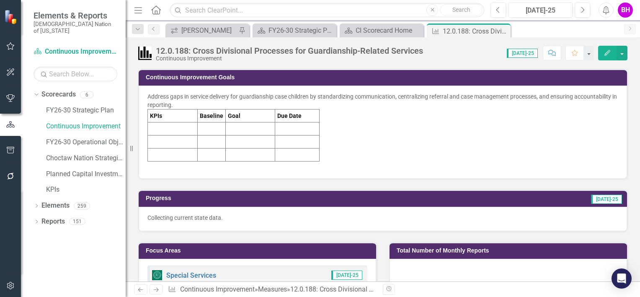
click at [403, 127] on div "Address gaps in service delivery for guardianship case children by standardizin…" at bounding box center [383, 131] width 471 height 78
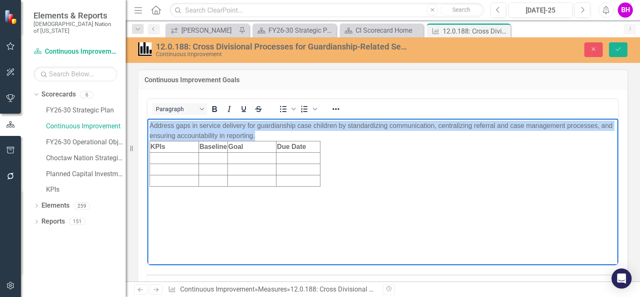
drag, startPoint x: 281, startPoint y: 135, endPoint x: 108, endPoint y: 128, distance: 173.2
click at [148, 128] on html "Address gaps in service delivery for guardianship case children by standardizin…" at bounding box center [383, 181] width 471 height 126
paste body "Rich Text Area. Press ALT-0 for help."
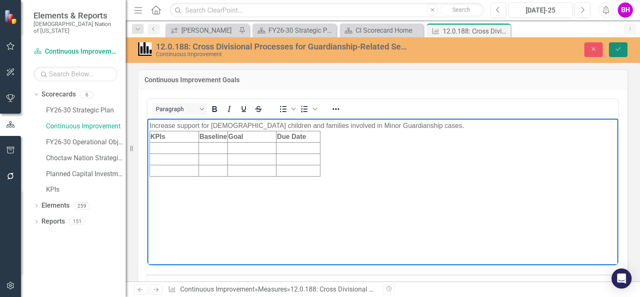
click at [616, 50] on icon "Save" at bounding box center [619, 49] width 8 height 6
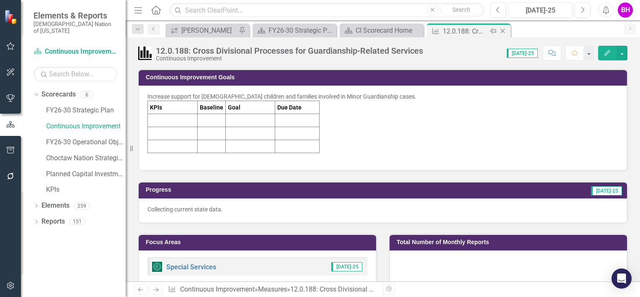
click at [505, 29] on icon at bounding box center [503, 31] width 5 height 5
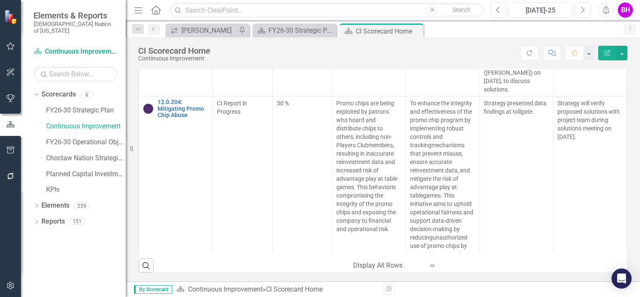
scroll to position [14425, 0]
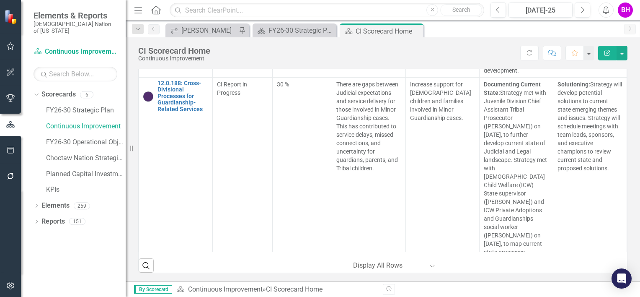
click at [614, 289] on div "Revision History" at bounding box center [632, 289] width 498 height 11
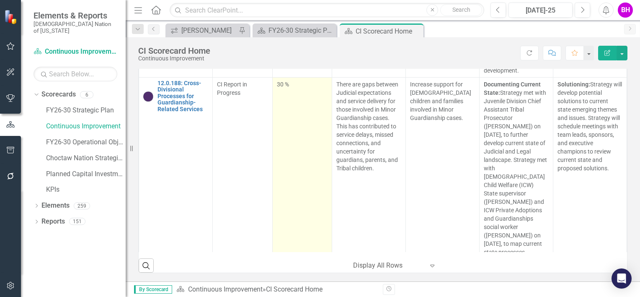
click at [287, 88] on div "30 %" at bounding box center [302, 84] width 51 height 8
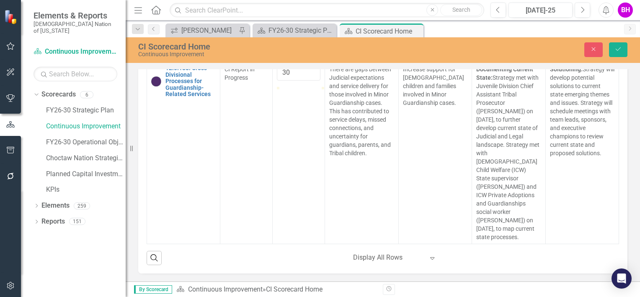
scroll to position [533, 0]
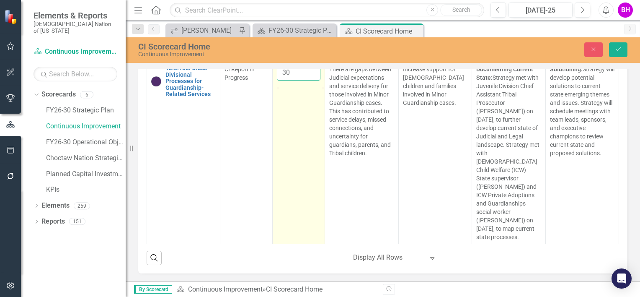
click at [287, 77] on input "30" at bounding box center [299, 73] width 44 height 16
type input "40"
click button "Save" at bounding box center [618, 49] width 18 height 15
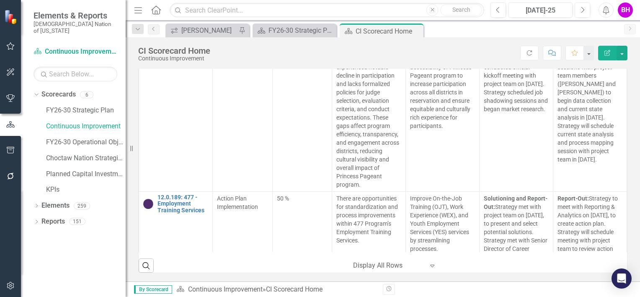
scroll to position [8100, 0]
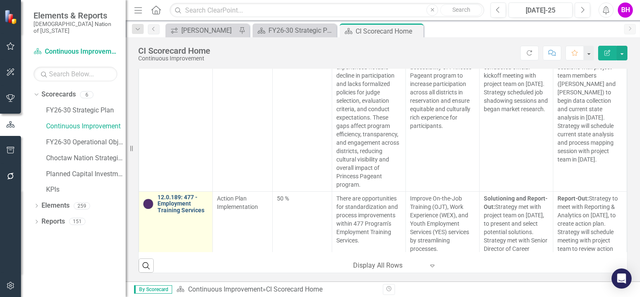
click at [186, 194] on link "12.0.189: 477 - Employment Training Services" at bounding box center [183, 203] width 51 height 19
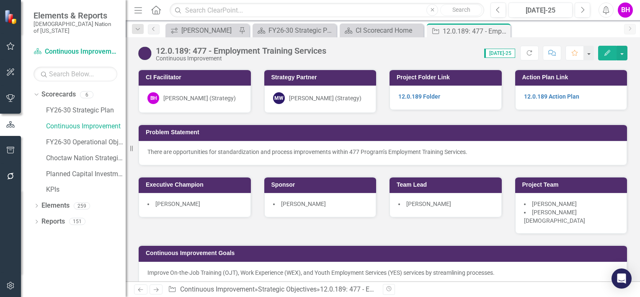
click at [148, 49] on img at bounding box center [144, 53] width 13 height 13
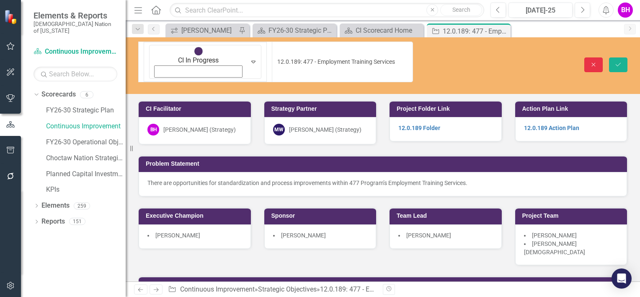
click at [597, 57] on button "Close" at bounding box center [594, 64] width 18 height 15
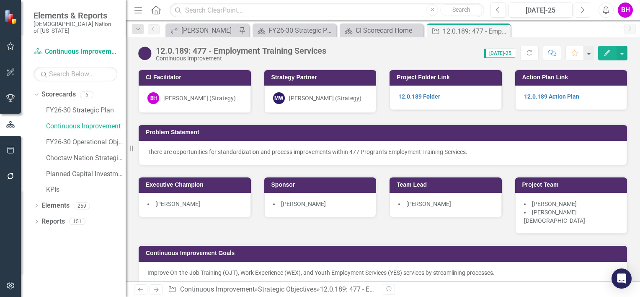
click at [585, 11] on button "Next" at bounding box center [583, 10] width 16 height 15
click at [504, 29] on icon at bounding box center [503, 31] width 5 height 5
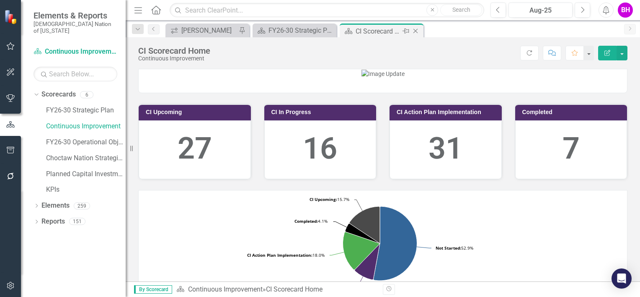
click at [416, 30] on icon at bounding box center [416, 31] width 5 height 5
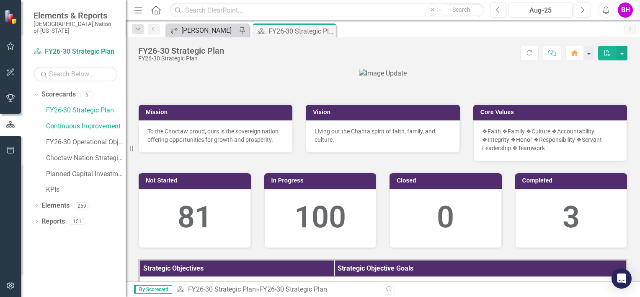
click at [222, 33] on div "[PERSON_NAME]" at bounding box center [208, 30] width 55 height 10
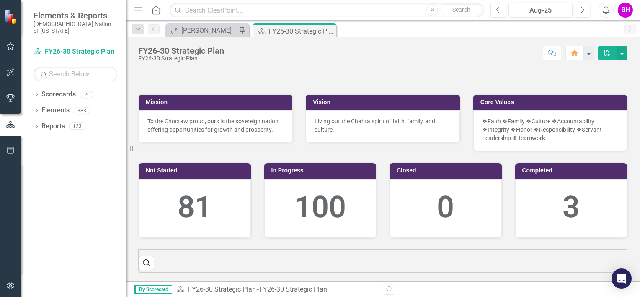
scroll to position [198, 0]
click at [207, 28] on div "[PERSON_NAME]" at bounding box center [208, 30] width 55 height 10
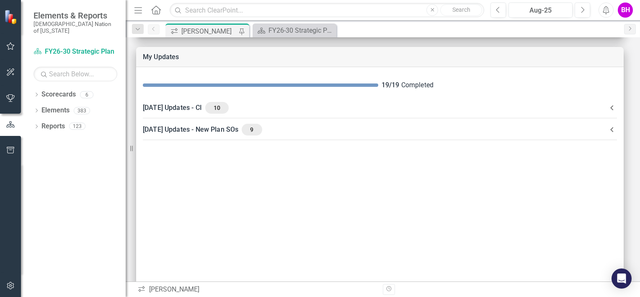
scroll to position [151, 0]
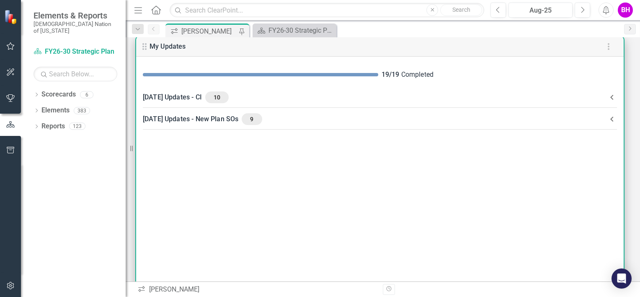
click at [248, 96] on div "August 2025 Updates - CI 10" at bounding box center [375, 97] width 464 height 12
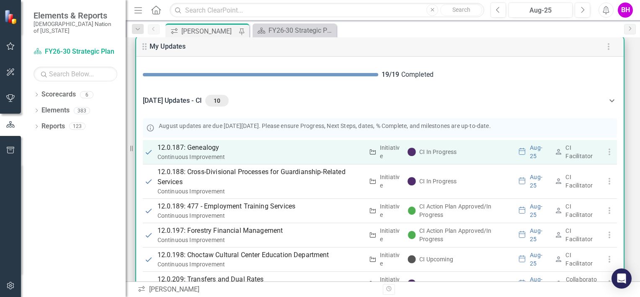
scroll to position [128, 0]
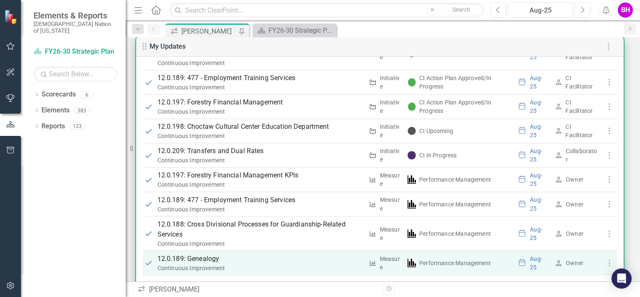
click at [213, 256] on p "12.0.189: Genealogy" at bounding box center [261, 259] width 206 height 10
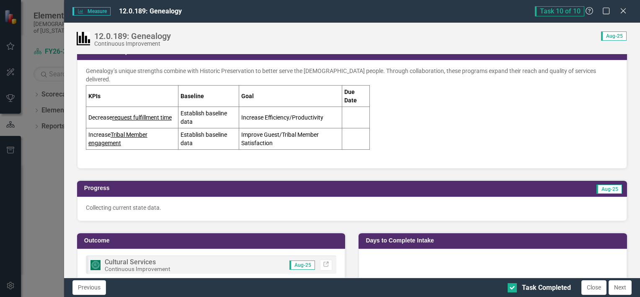
scroll to position [12, 0]
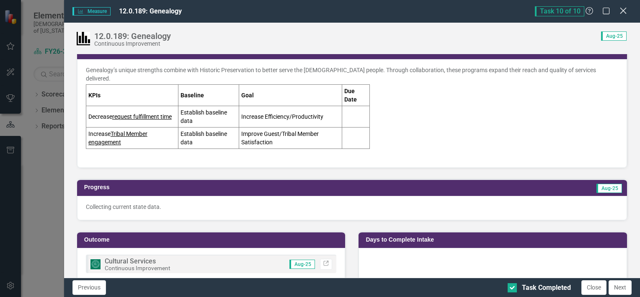
click at [624, 10] on icon "Close" at bounding box center [623, 11] width 10 height 8
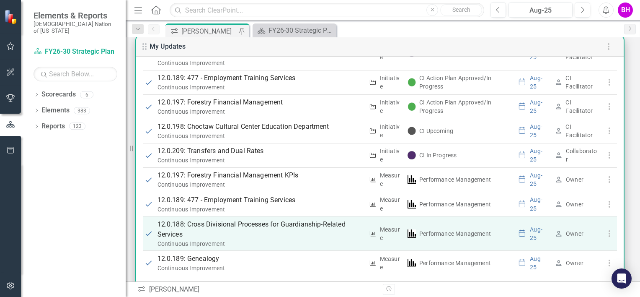
click at [211, 226] on p "12.0.188: Cross Divisional Processes for Guardianship-Related Services" at bounding box center [261, 229] width 206 height 20
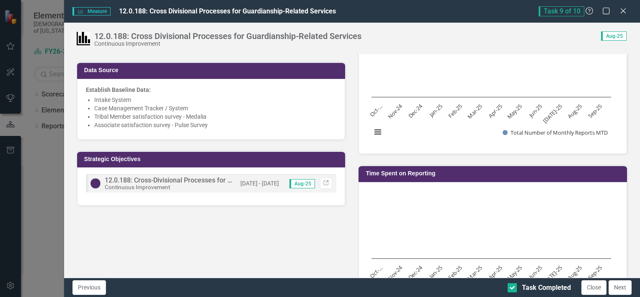
scroll to position [223, 0]
click at [623, 8] on icon "Close" at bounding box center [623, 11] width 10 height 8
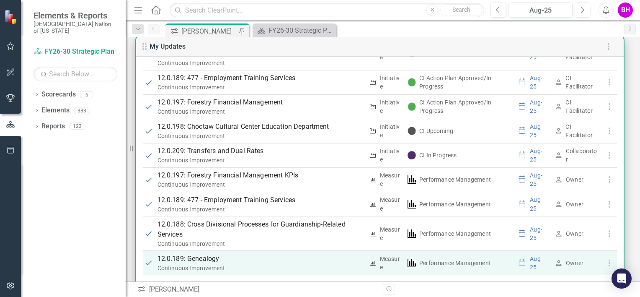
click at [199, 264] on div "Continuous Improvement" at bounding box center [261, 268] width 206 height 8
click at [192, 255] on p "12.0.189: Genealogy" at bounding box center [261, 259] width 206 height 10
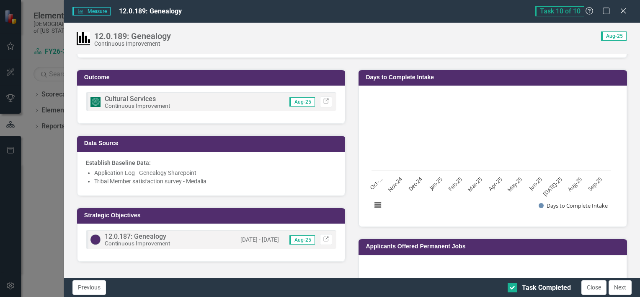
scroll to position [174, 0]
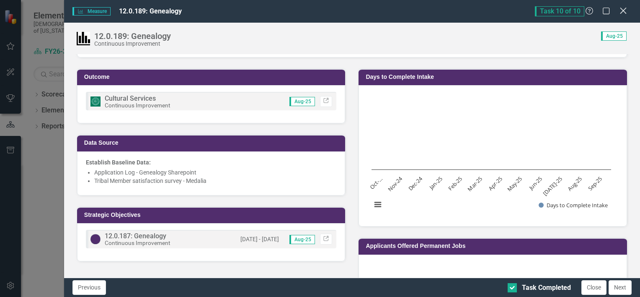
click at [621, 7] on div "Close" at bounding box center [623, 11] width 10 height 11
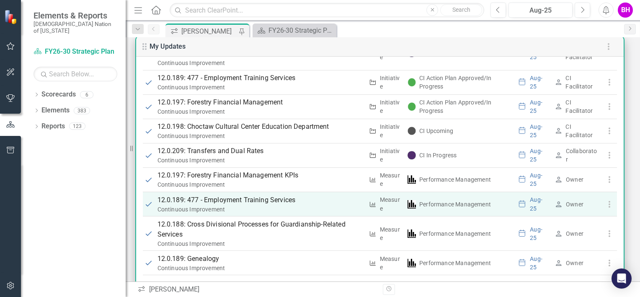
click at [230, 197] on p "12.0.189: 477 - Employment Training Services" at bounding box center [261, 200] width 206 height 10
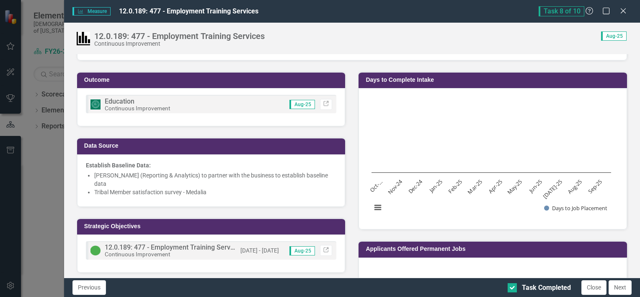
scroll to position [196, 0]
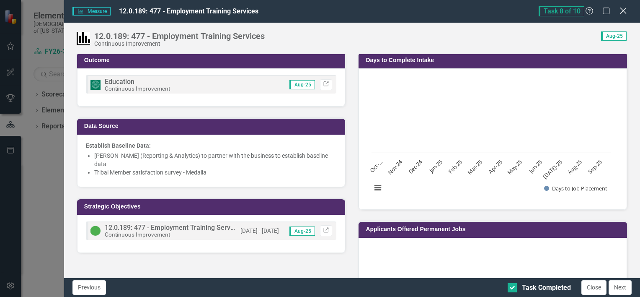
click at [625, 10] on icon "Close" at bounding box center [623, 11] width 10 height 8
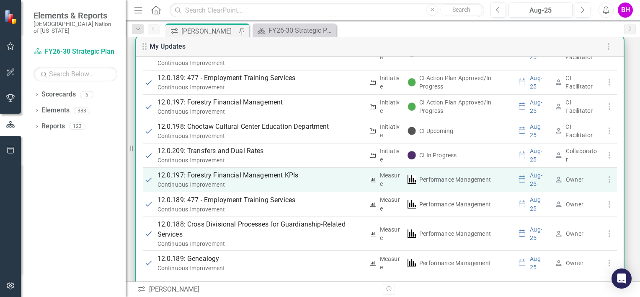
click at [236, 173] on p "12.0.197: Forestry Financial Management KPIs" at bounding box center [261, 175] width 206 height 10
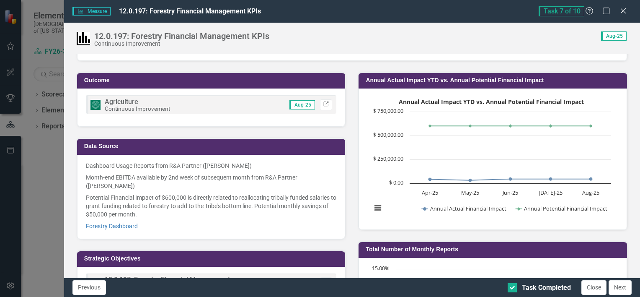
scroll to position [137, 0]
click at [620, 8] on icon "Close" at bounding box center [623, 11] width 10 height 8
